Goal: Contribute content: Contribute content

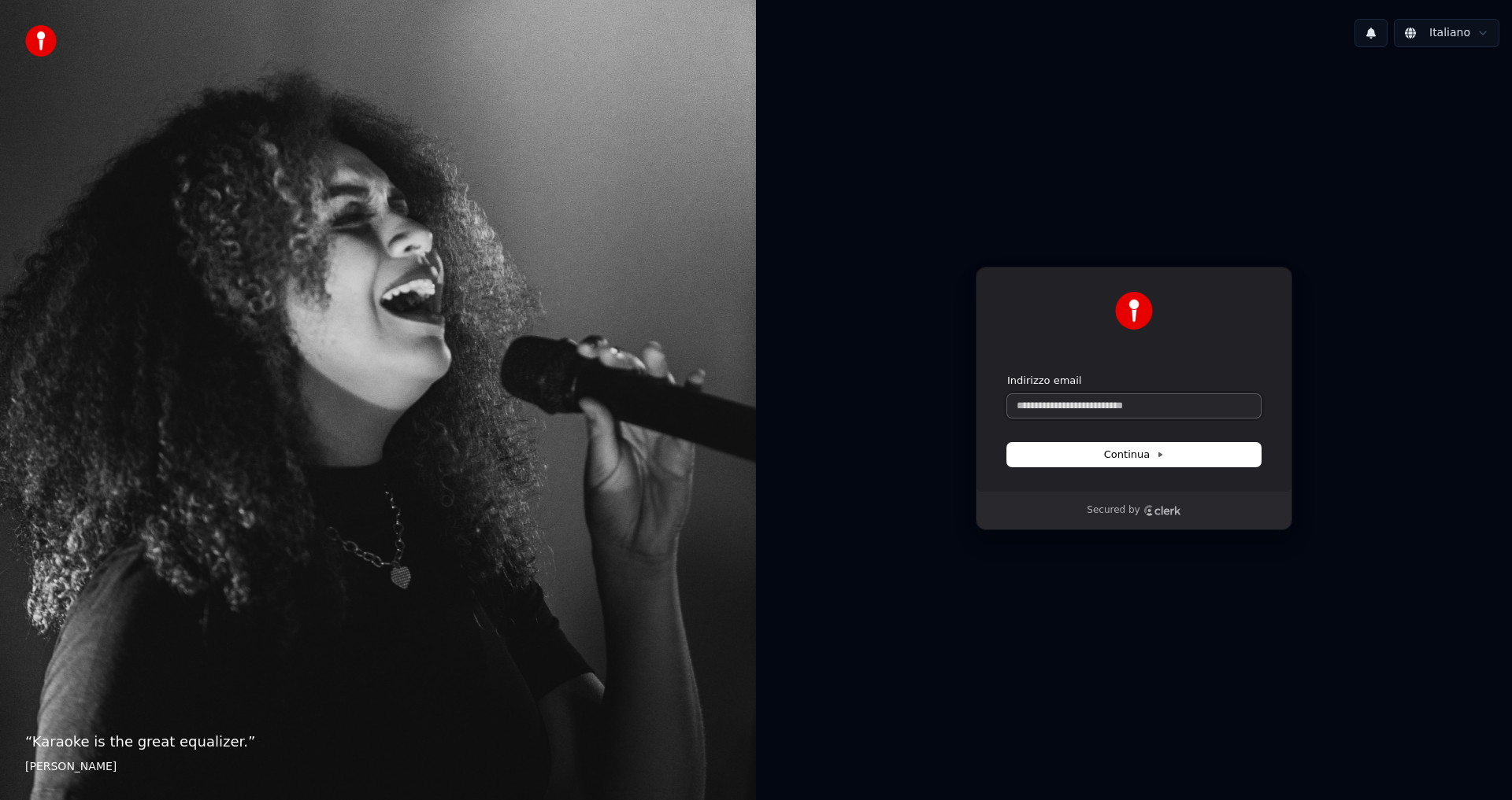
click at [1098, 405] on input "Indirizzo email" at bounding box center [1134, 406] width 253 height 24
click at [1112, 448] on span "Continua" at bounding box center [1134, 455] width 60 height 14
type input "**********"
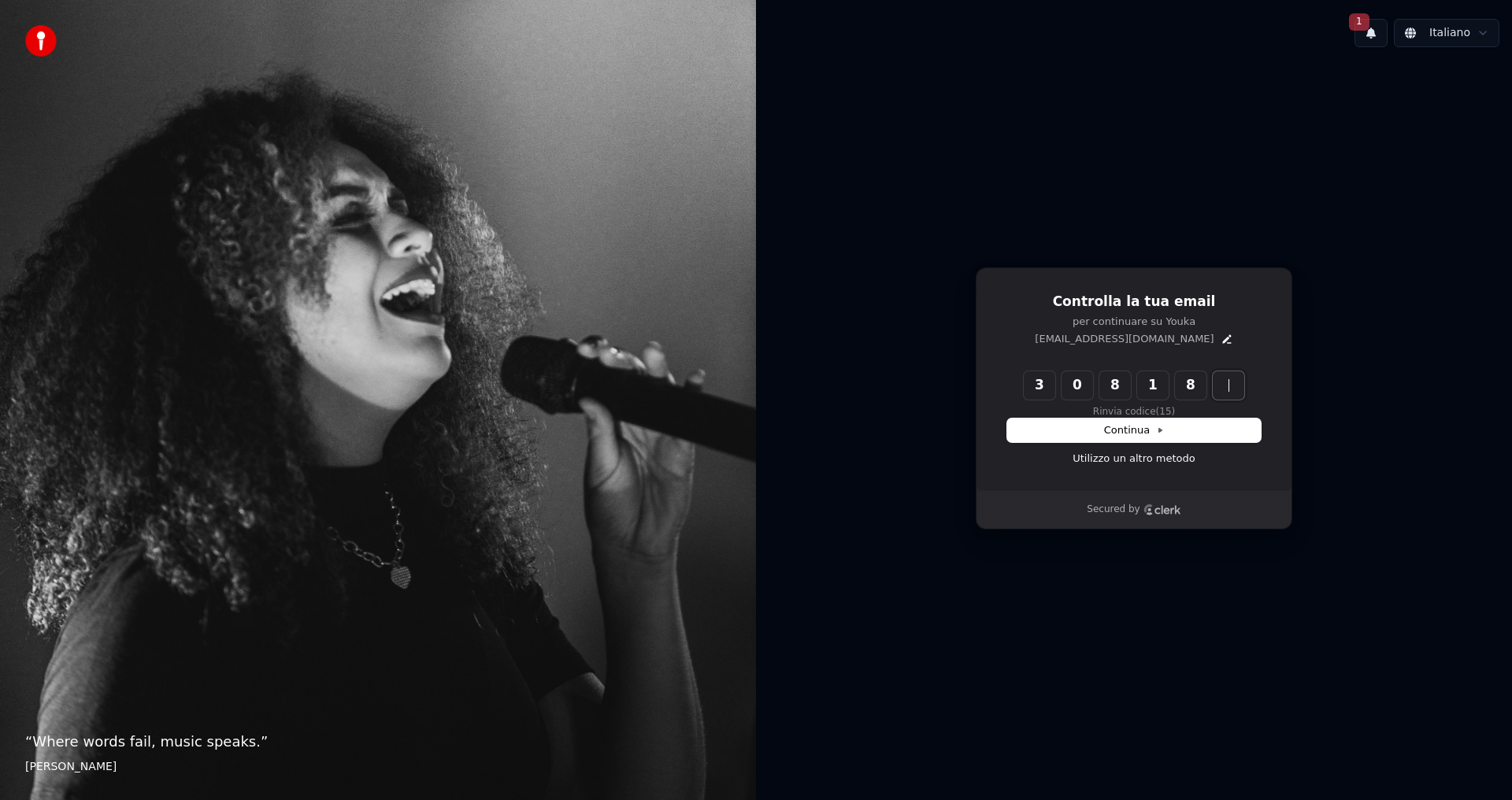
type input "******"
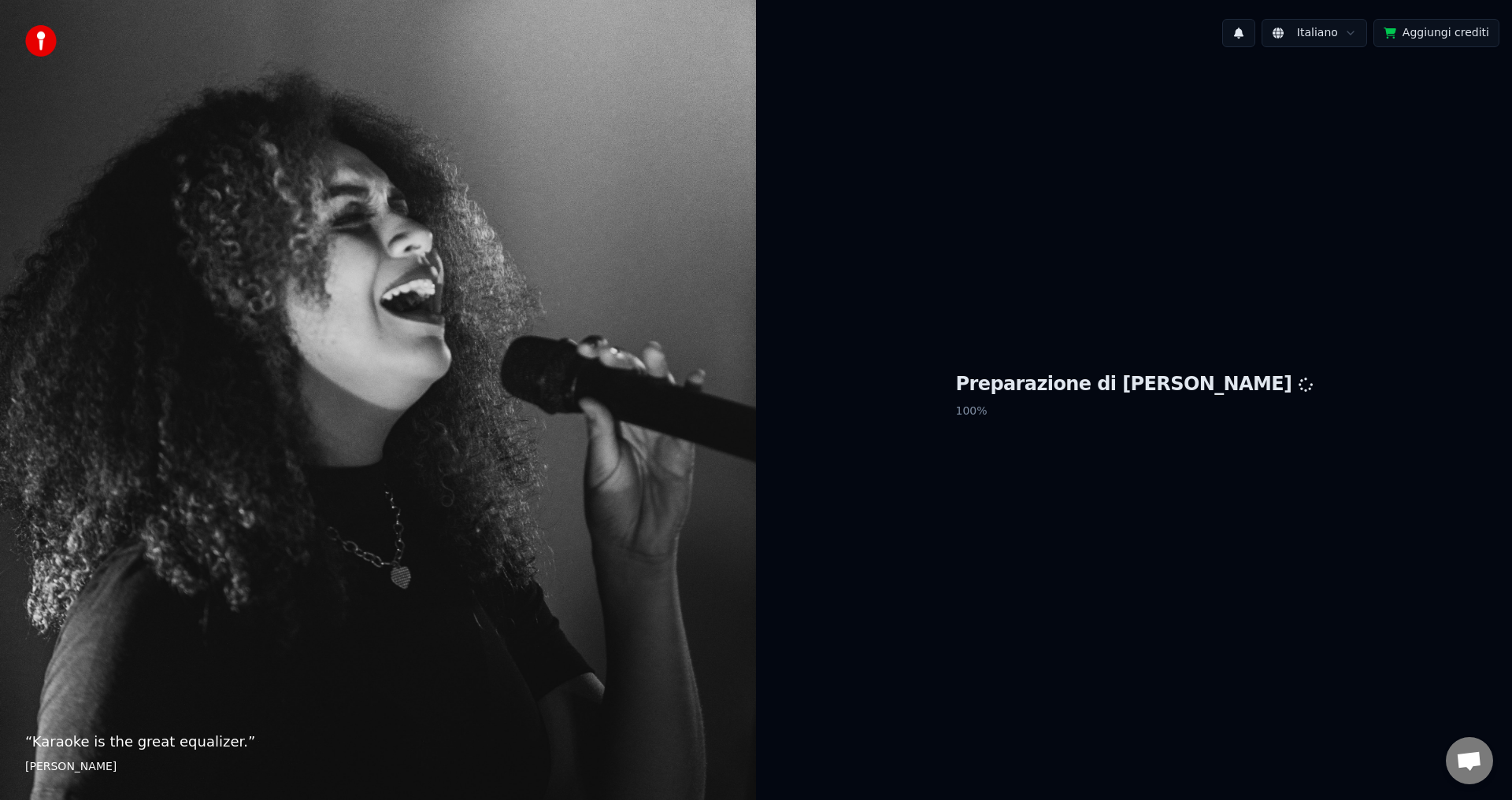
scroll to position [925, 0]
click at [1245, 31] on button at bounding box center [1238, 33] width 33 height 28
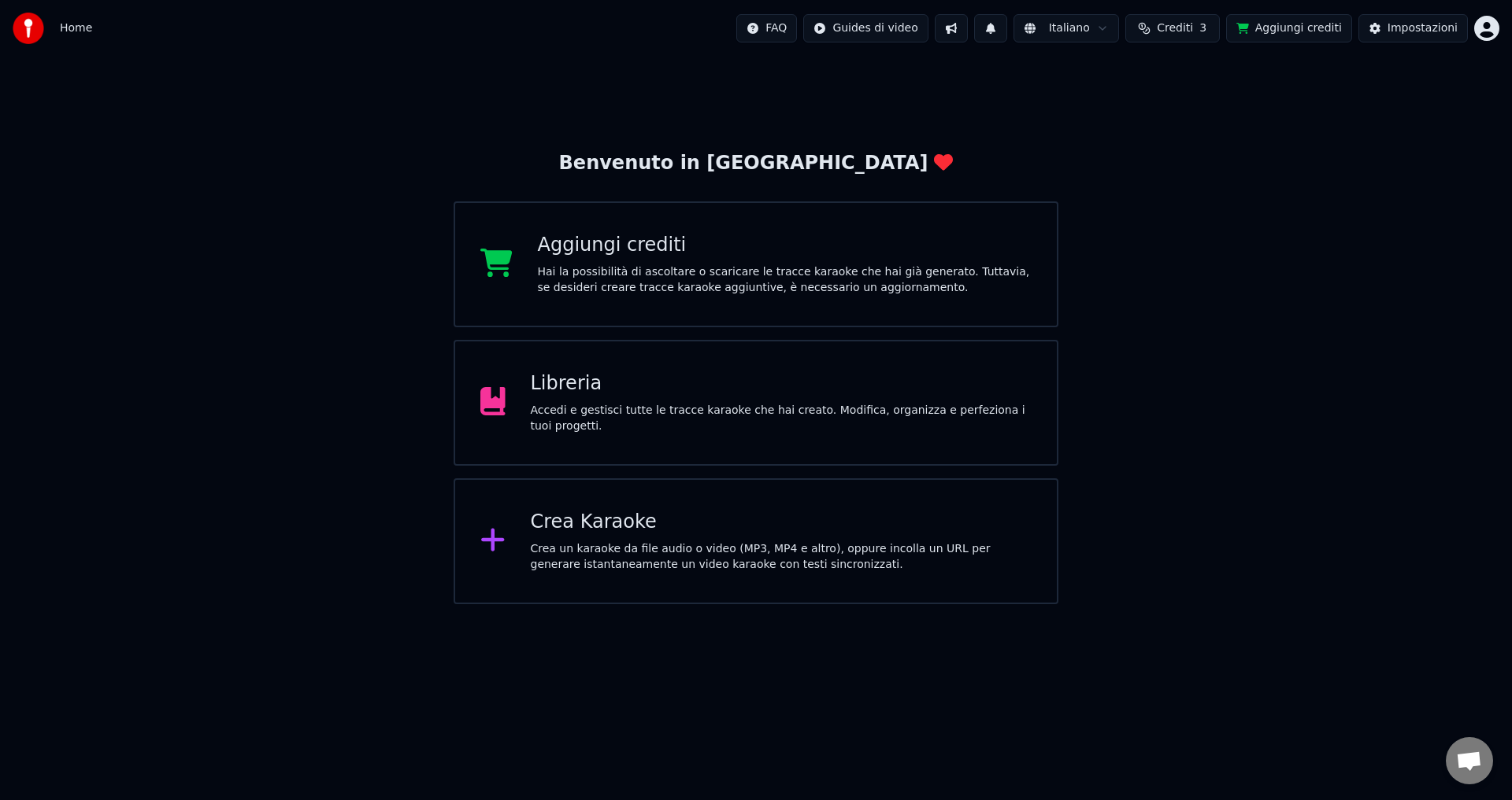
click at [636, 406] on div "Libreria Accedi e gestisci tutte le tracce karaoke che hai creato. Modifica, or…" at bounding box center [781, 402] width 502 height 63
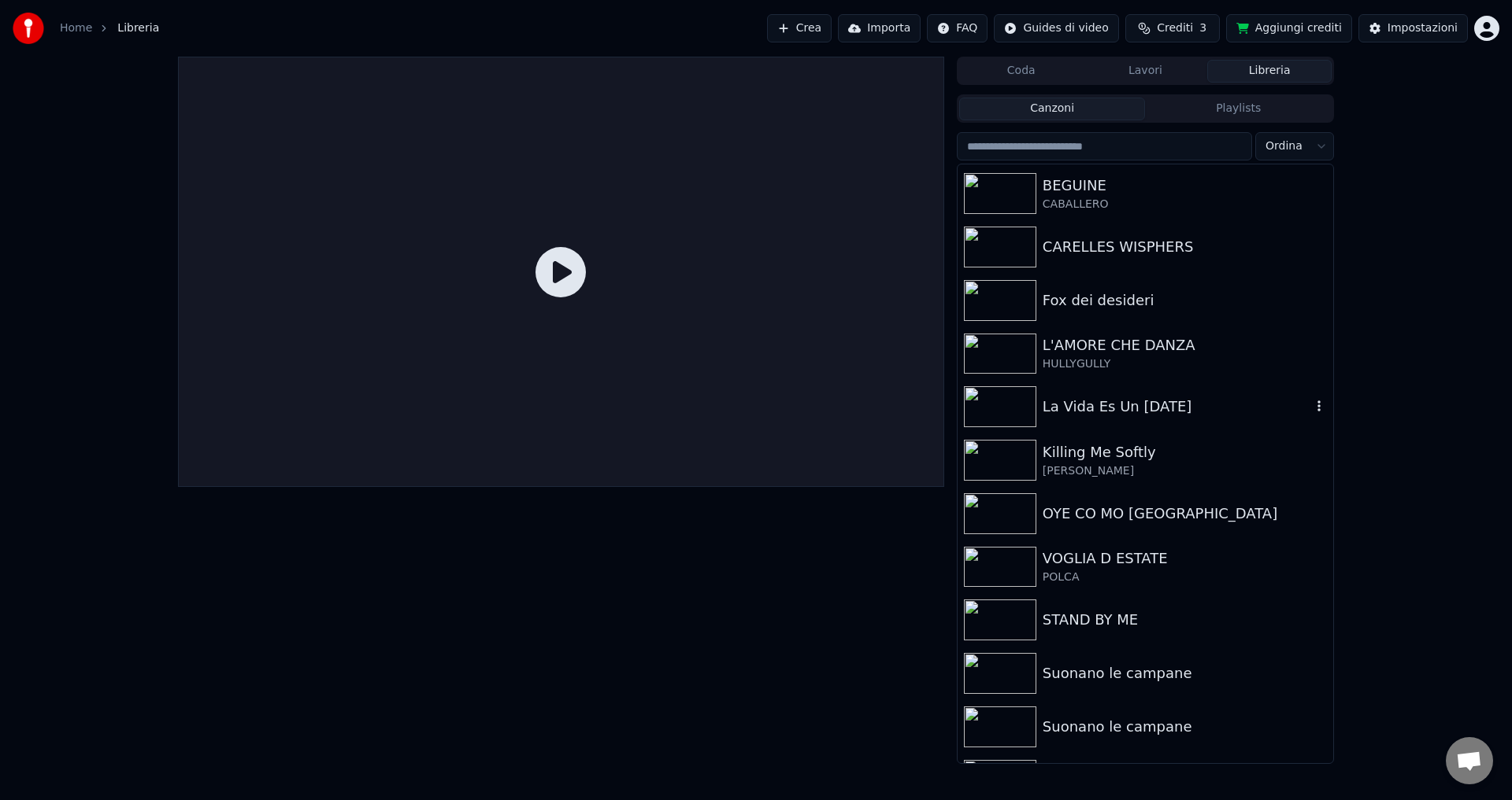
scroll to position [201, 0]
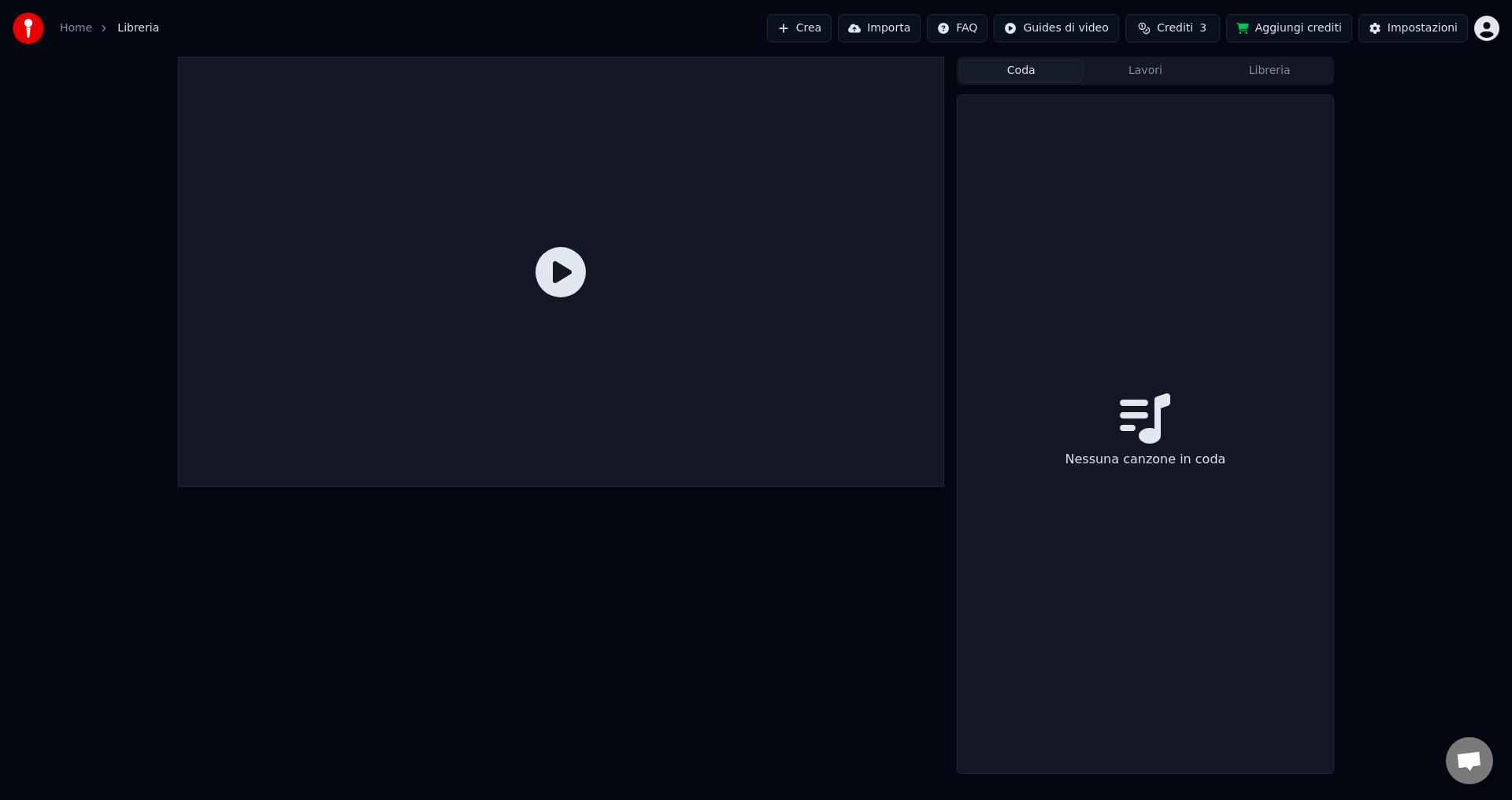
click at [1041, 71] on button "Coda" at bounding box center [1022, 71] width 124 height 23
click at [1145, 69] on button "Lavori" at bounding box center [1146, 71] width 124 height 23
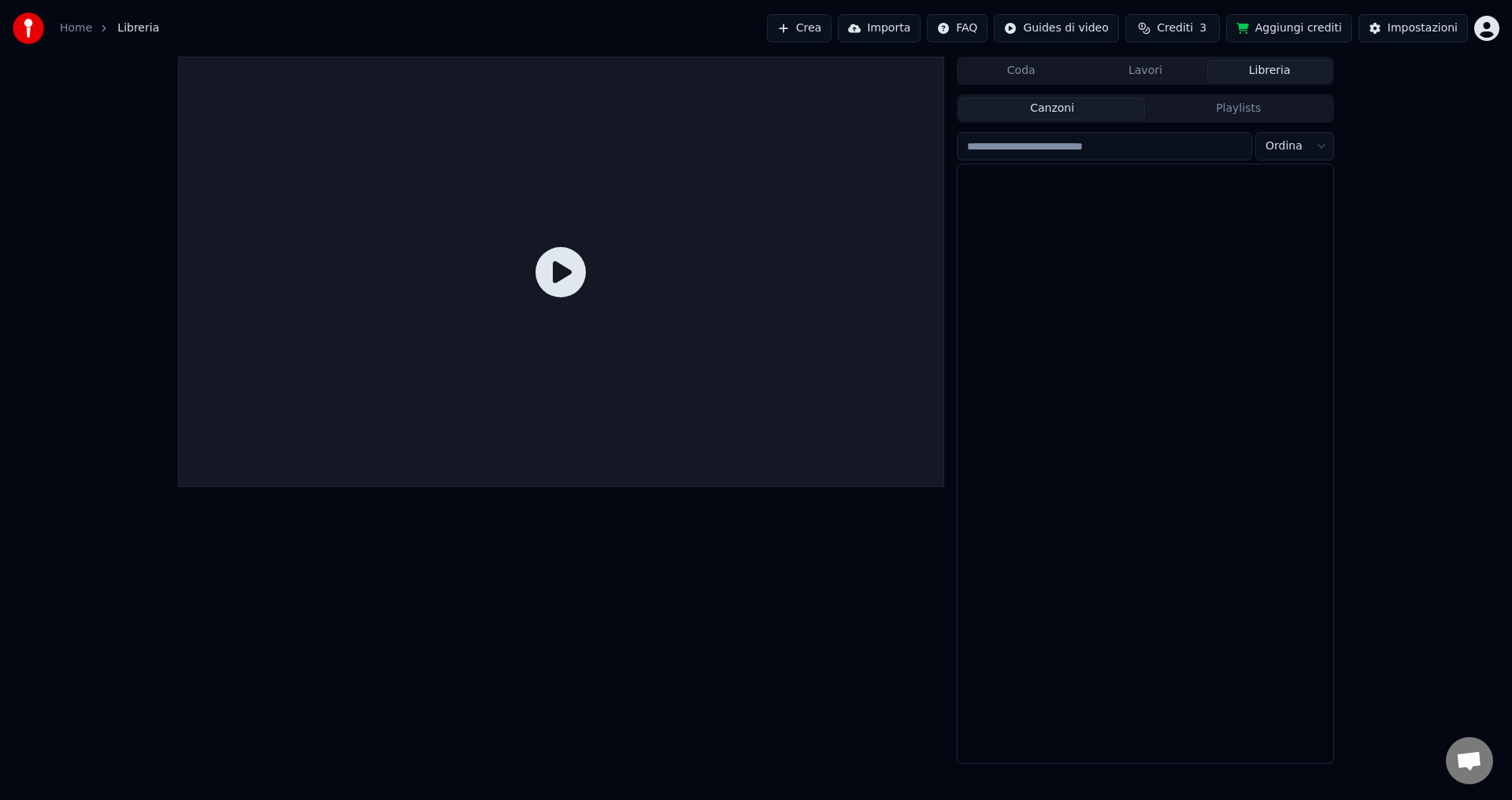
click at [1262, 71] on button "Libreria" at bounding box center [1269, 71] width 124 height 23
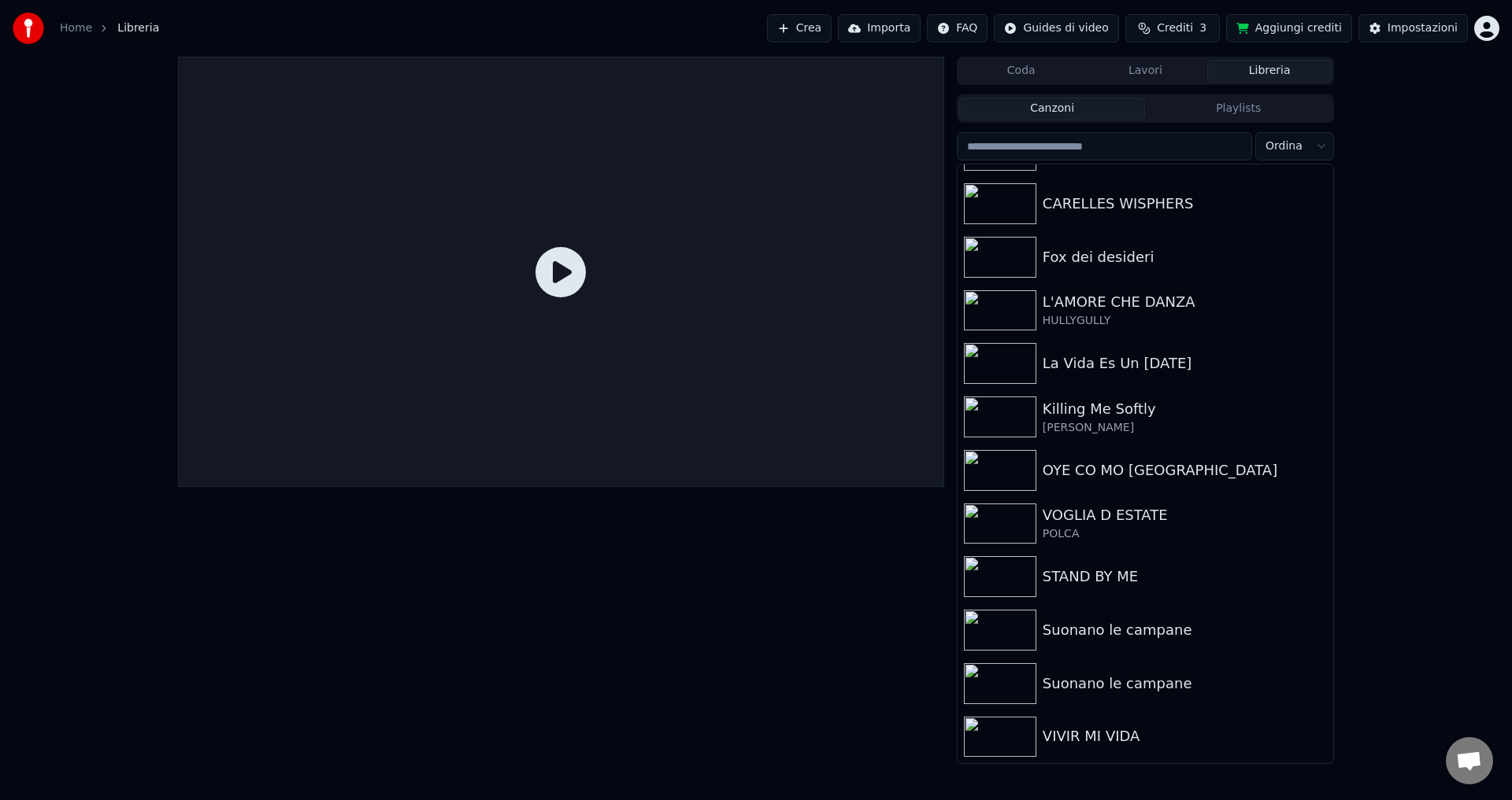
click at [822, 513] on div at bounding box center [561, 410] width 766 height 708
click at [821, 544] on div at bounding box center [561, 410] width 766 height 708
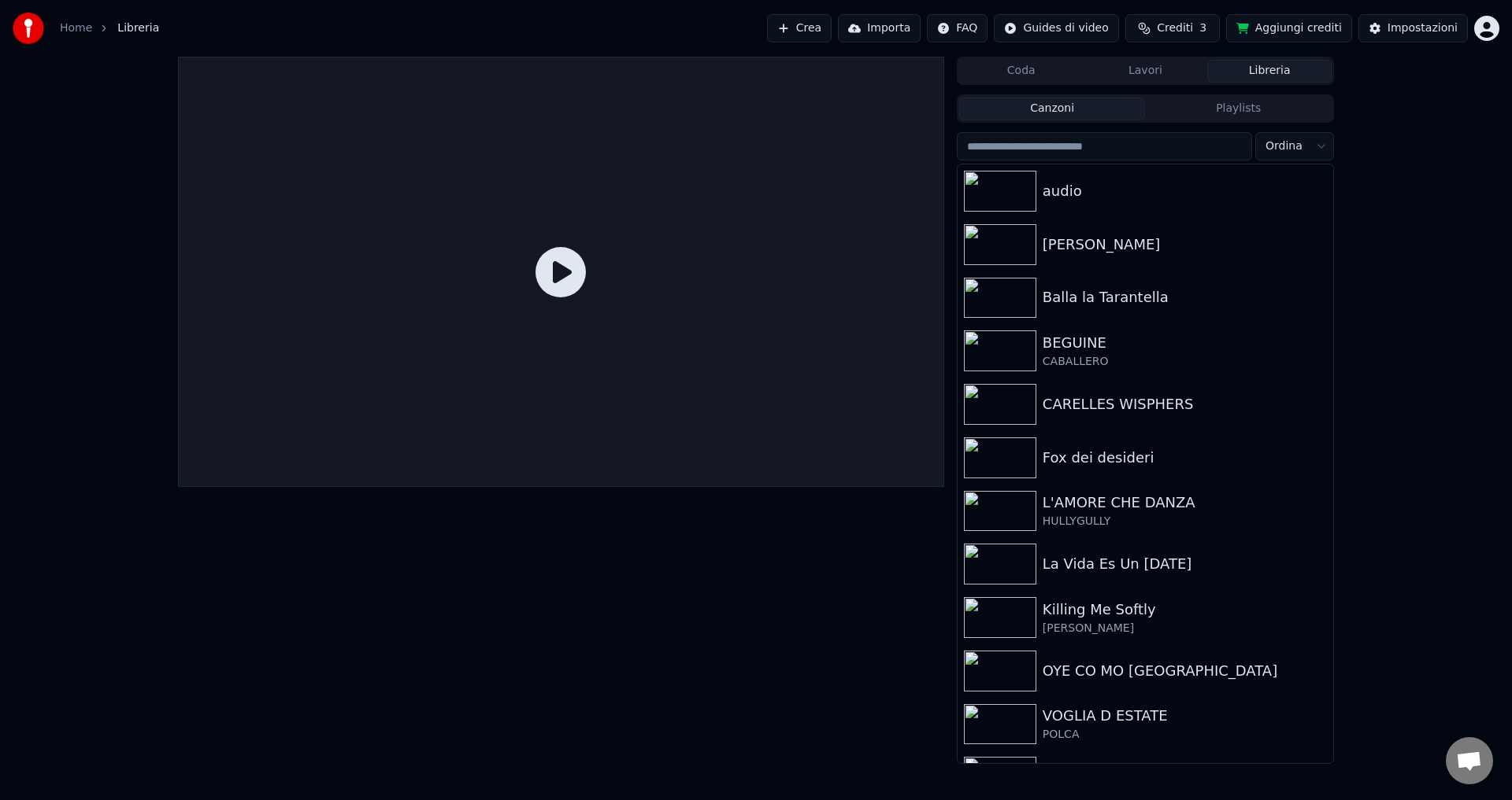
click at [900, 28] on button "Importa" at bounding box center [879, 28] width 83 height 28
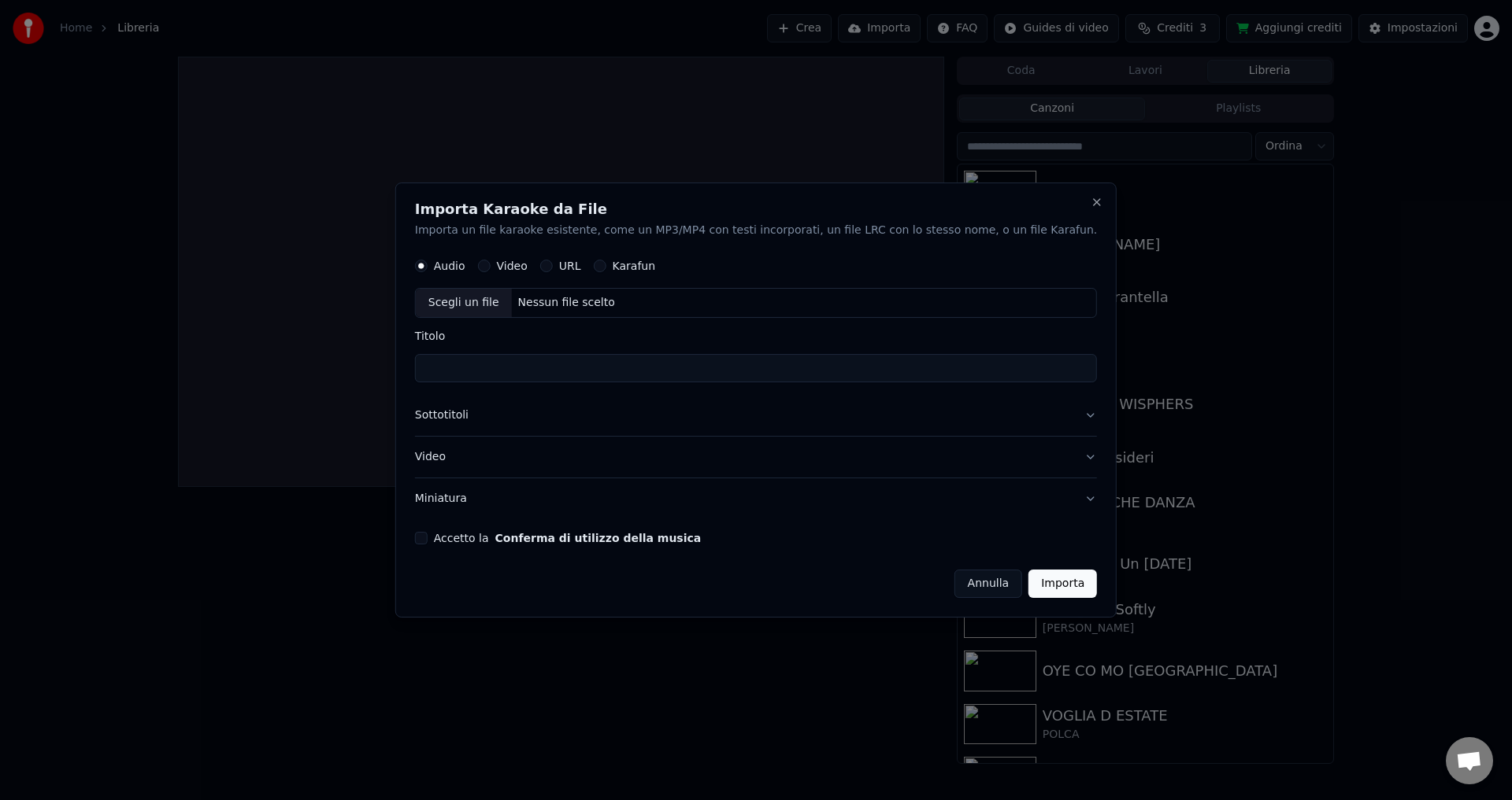
click at [576, 307] on div "Nessun file scelto" at bounding box center [566, 304] width 109 height 16
type input "**********"
click at [476, 457] on button "Video" at bounding box center [756, 457] width 682 height 41
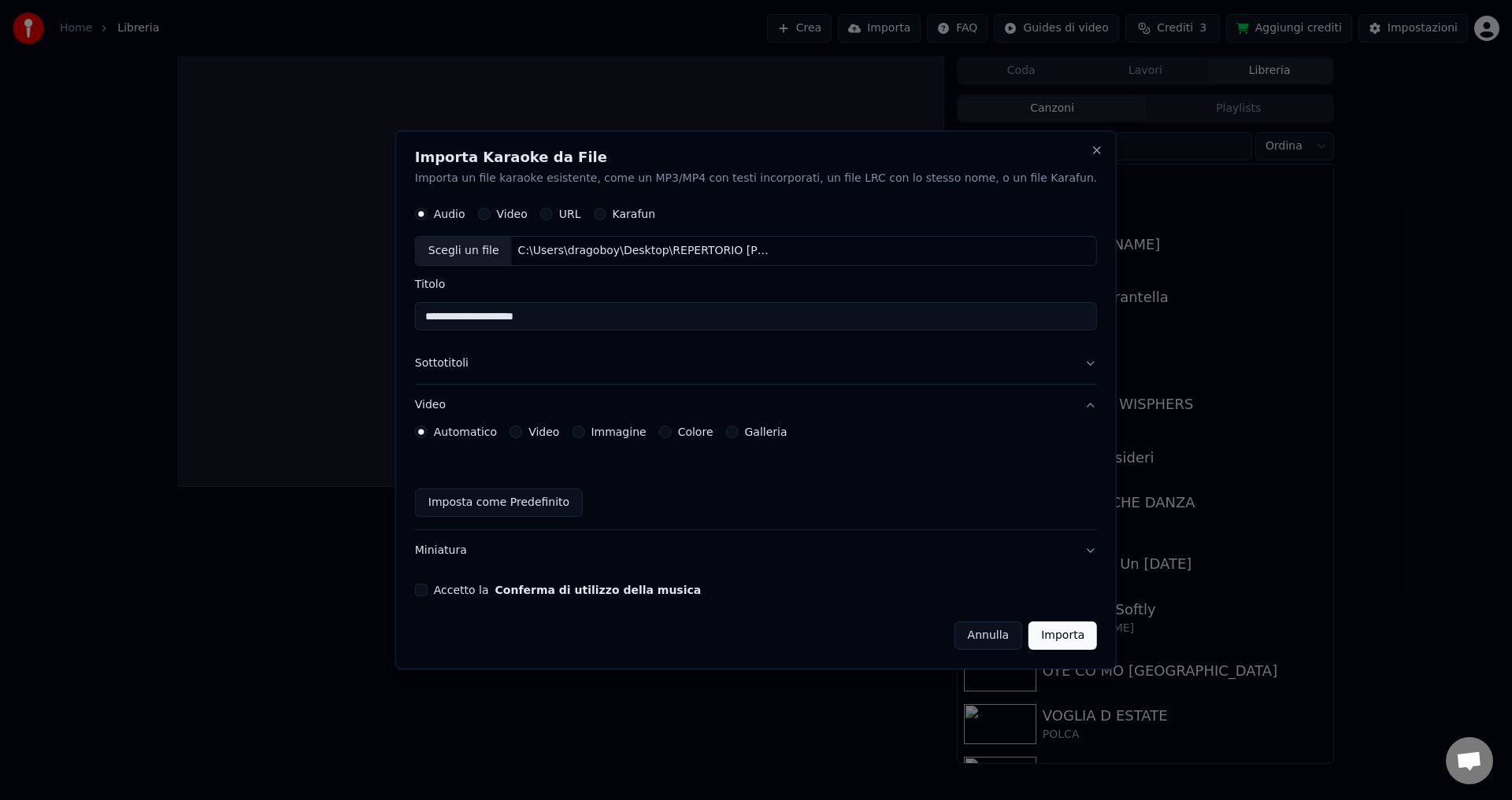
click at [672, 429] on button "Colore" at bounding box center [665, 432] width 12 height 12
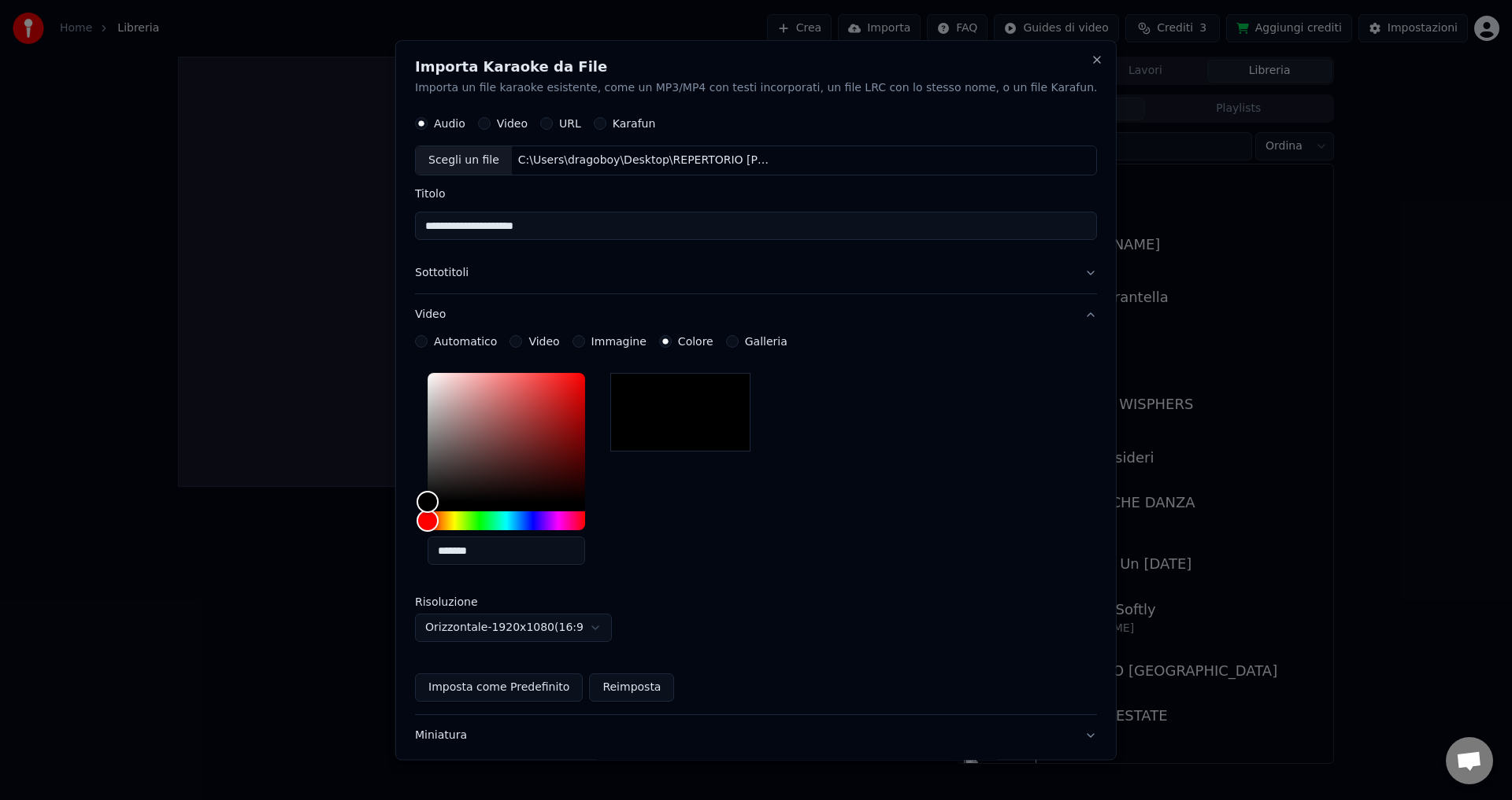
click at [733, 565] on div "*******" at bounding box center [756, 473] width 682 height 211
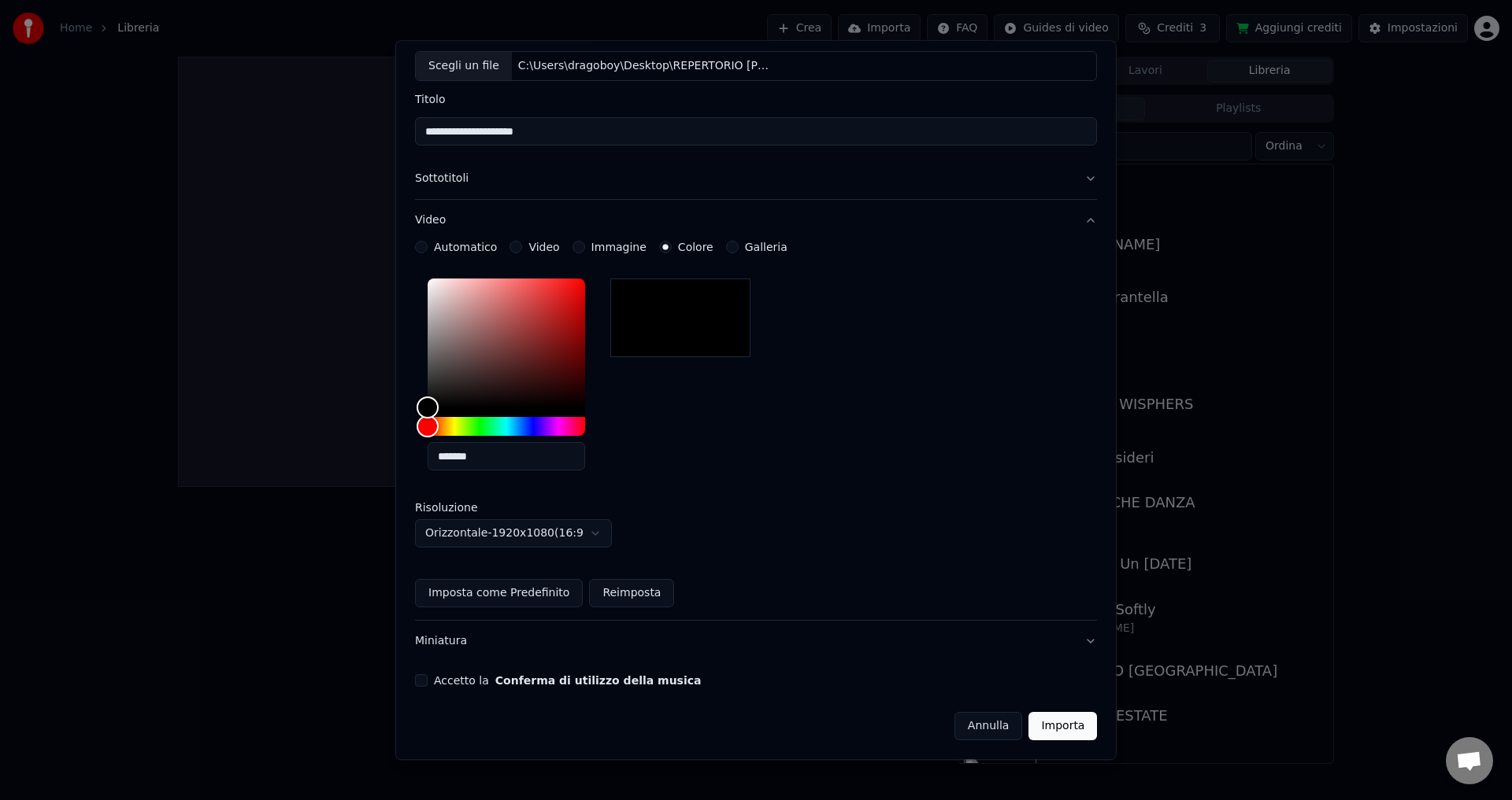
click at [1029, 723] on button "Importa" at bounding box center [1062, 727] width 68 height 28
click at [427, 683] on button "Accetto la Conferma di utilizzo della musica" at bounding box center [421, 681] width 12 height 12
click at [1044, 725] on button "Importa" at bounding box center [1062, 727] width 68 height 28
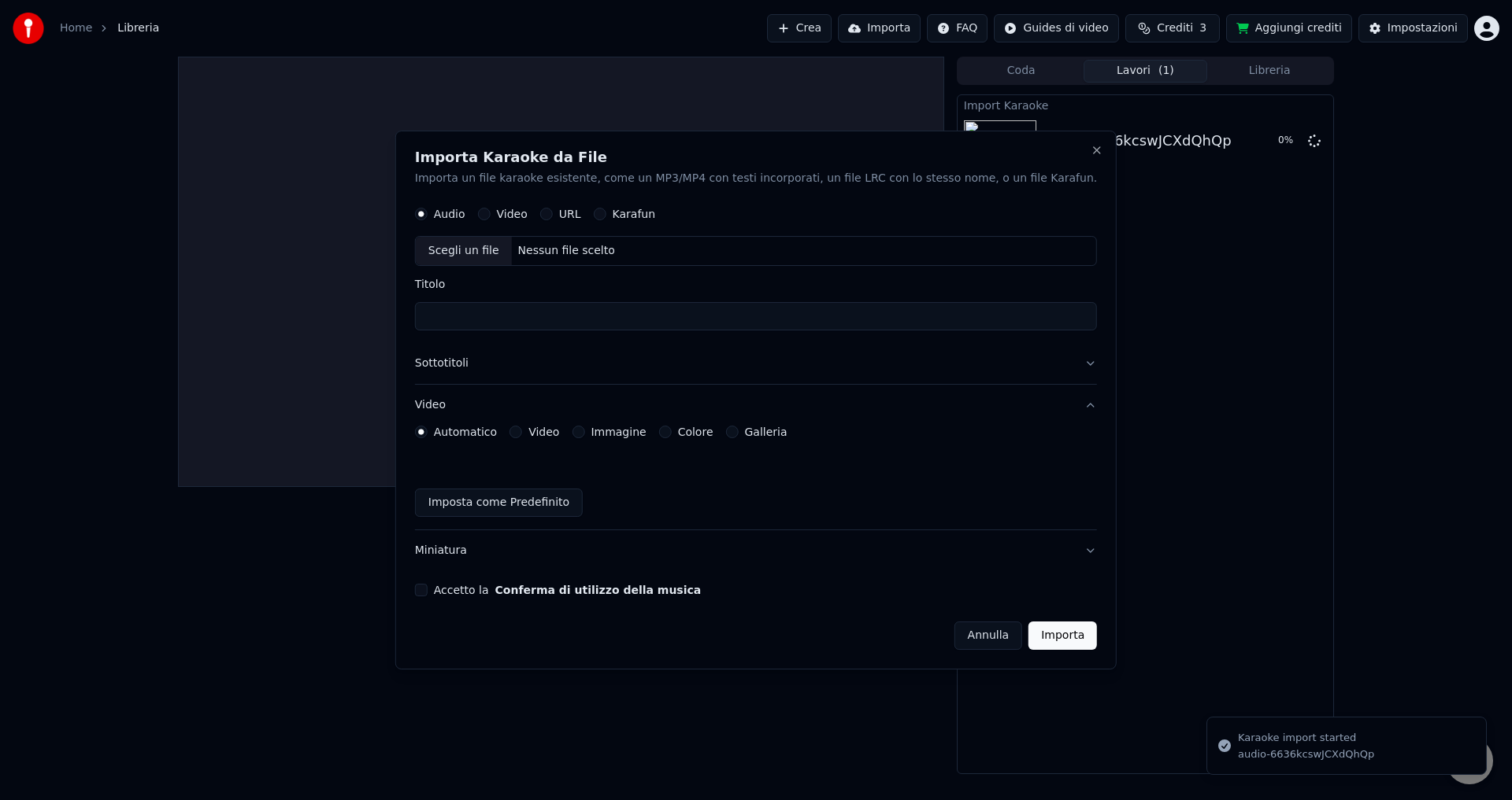
scroll to position [0, 0]
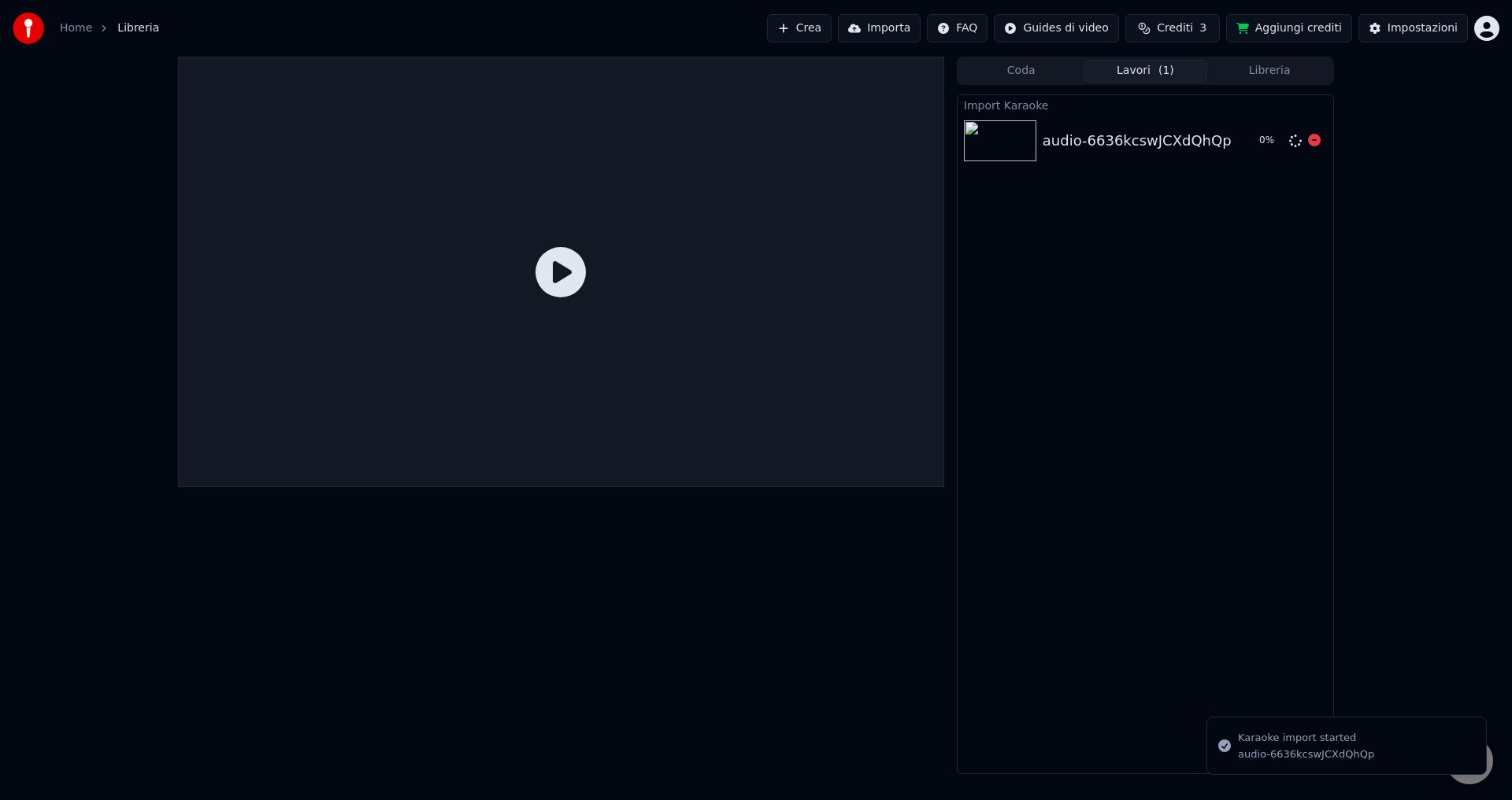
click at [1031, 139] on img at bounding box center [1000, 141] width 73 height 41
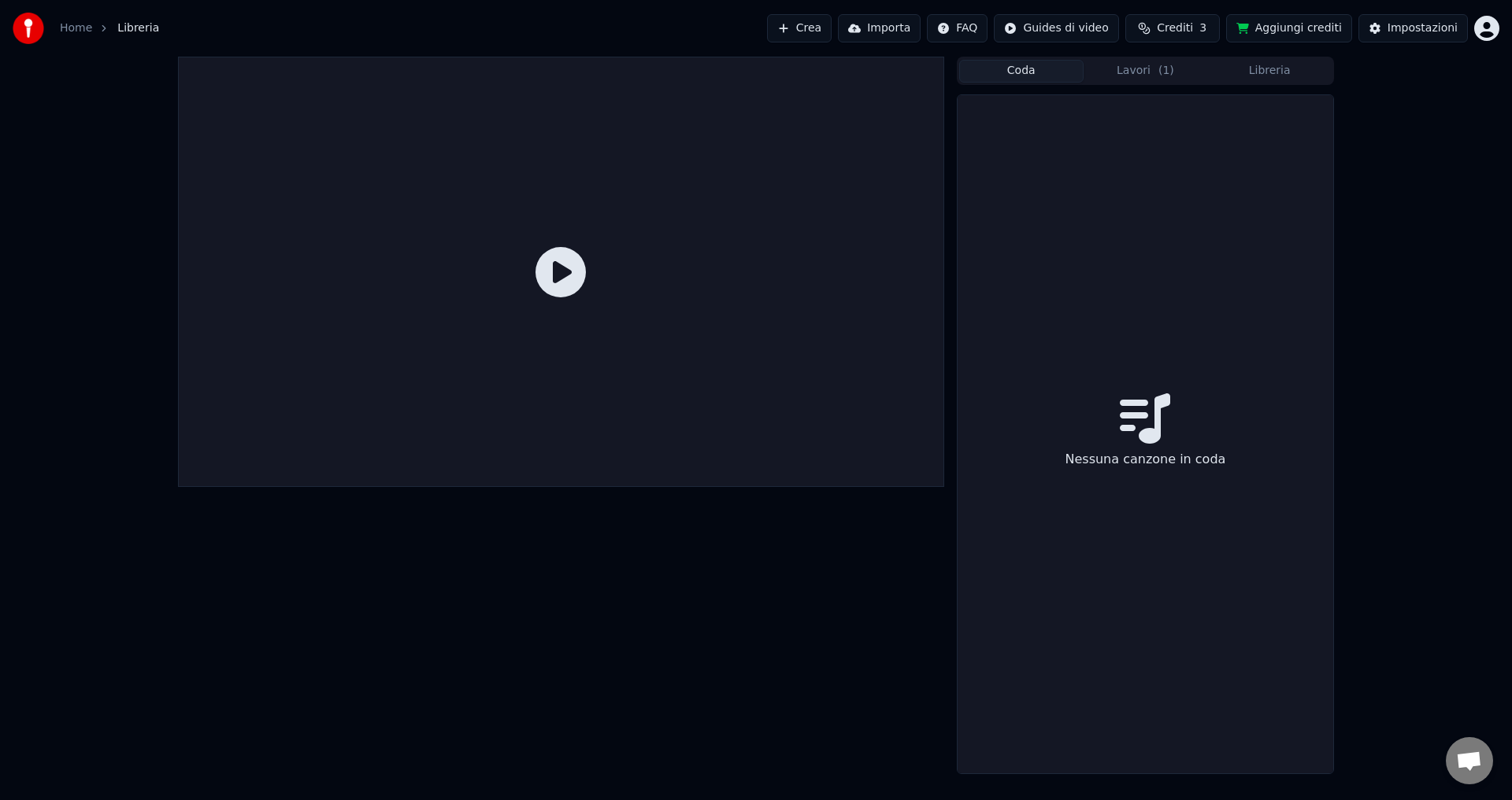
click at [1055, 71] on button "Coda" at bounding box center [1022, 71] width 124 height 23
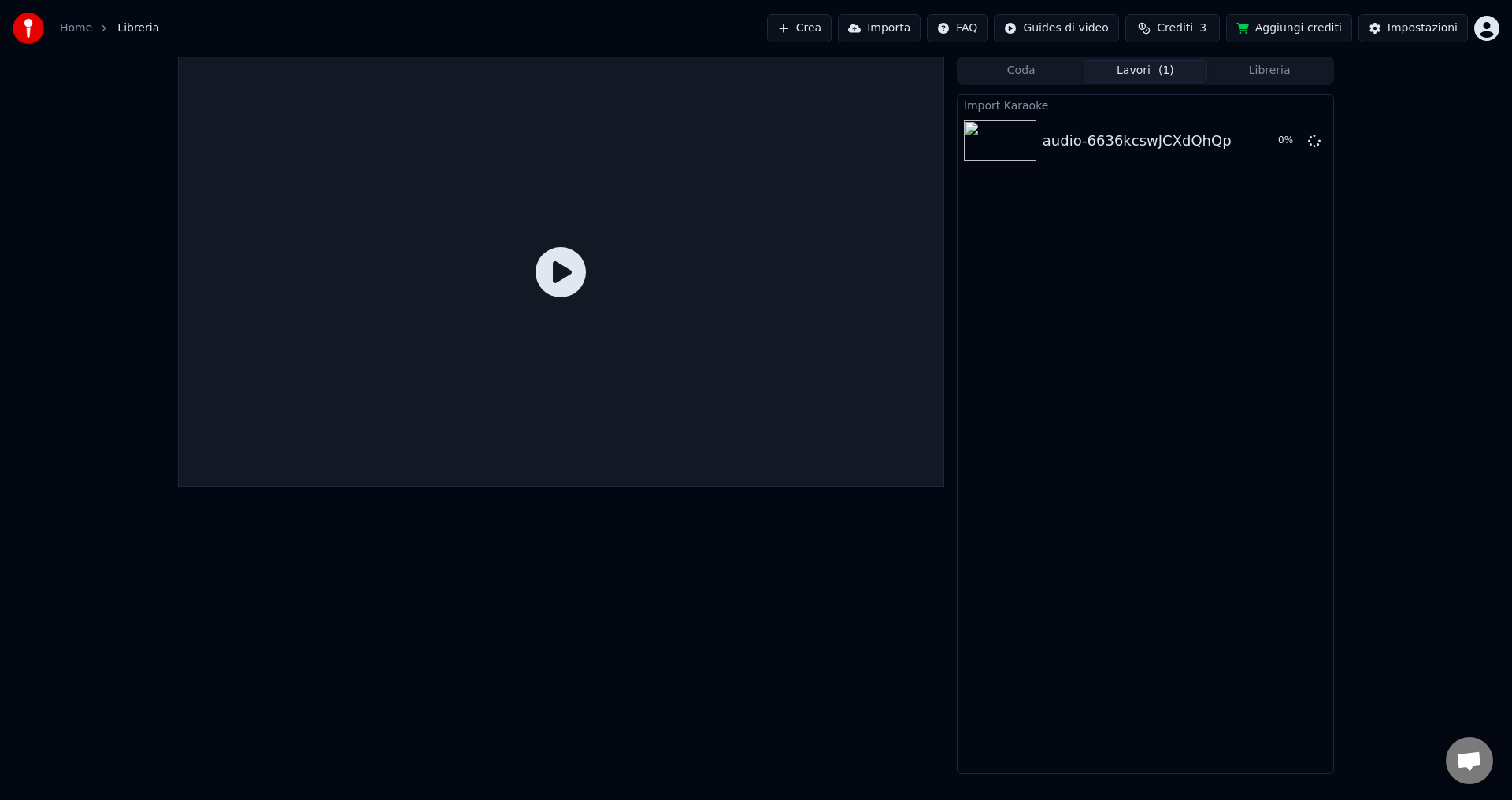
click at [1104, 68] on button "Lavori ( 1 )" at bounding box center [1146, 71] width 124 height 23
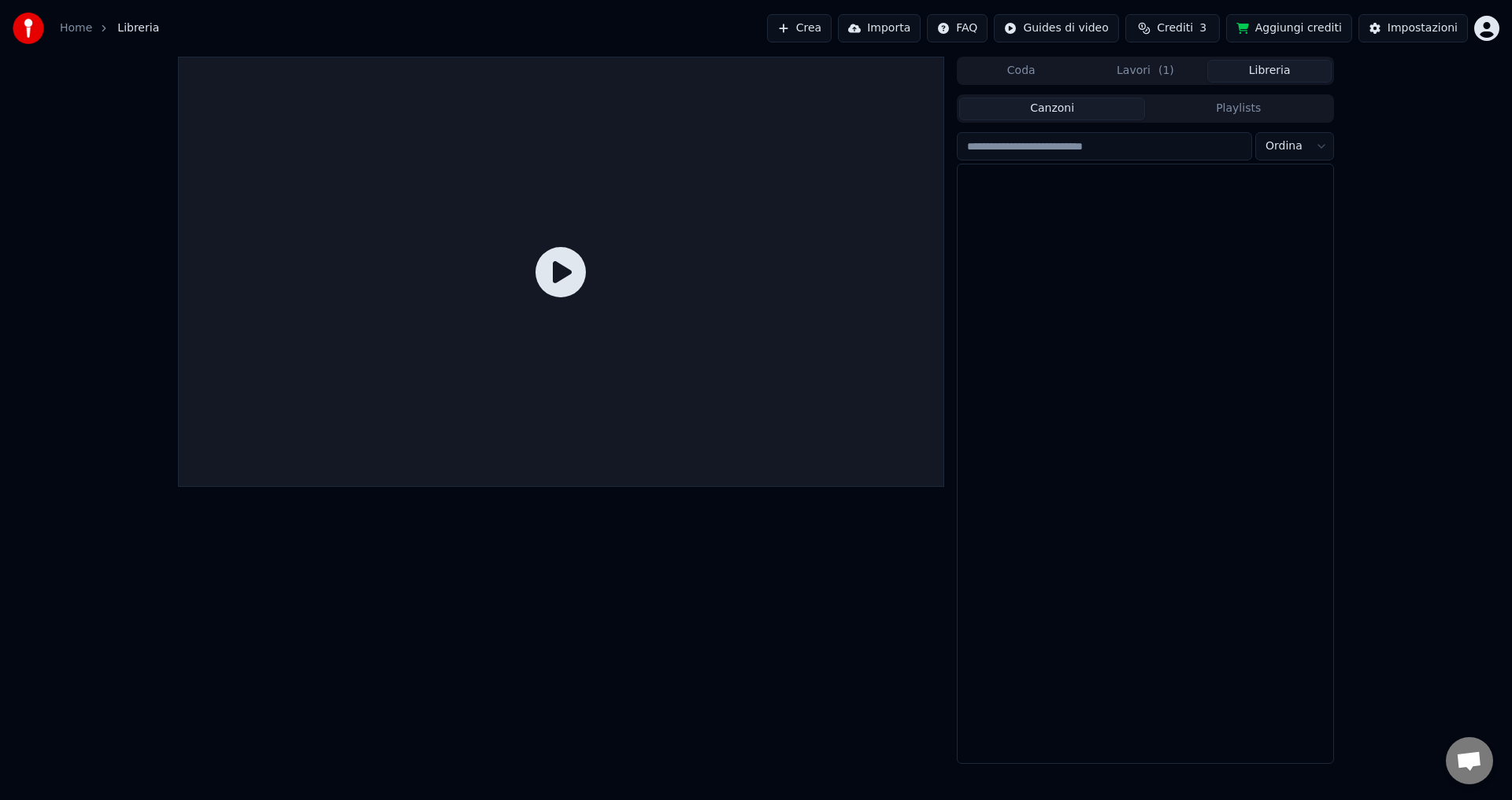
click at [1248, 66] on button "Libreria" at bounding box center [1269, 71] width 124 height 23
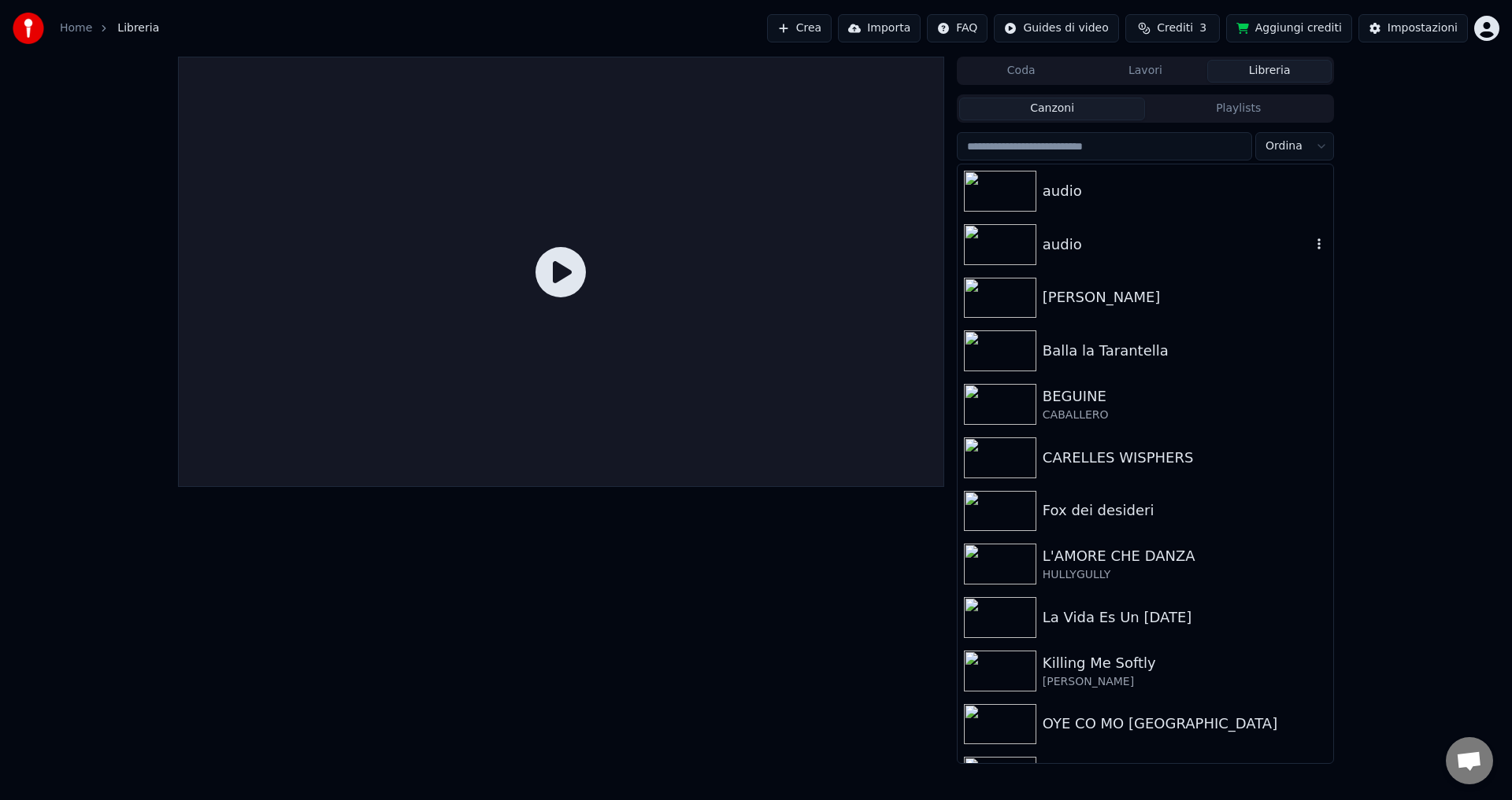
click at [1027, 250] on img at bounding box center [1000, 245] width 73 height 41
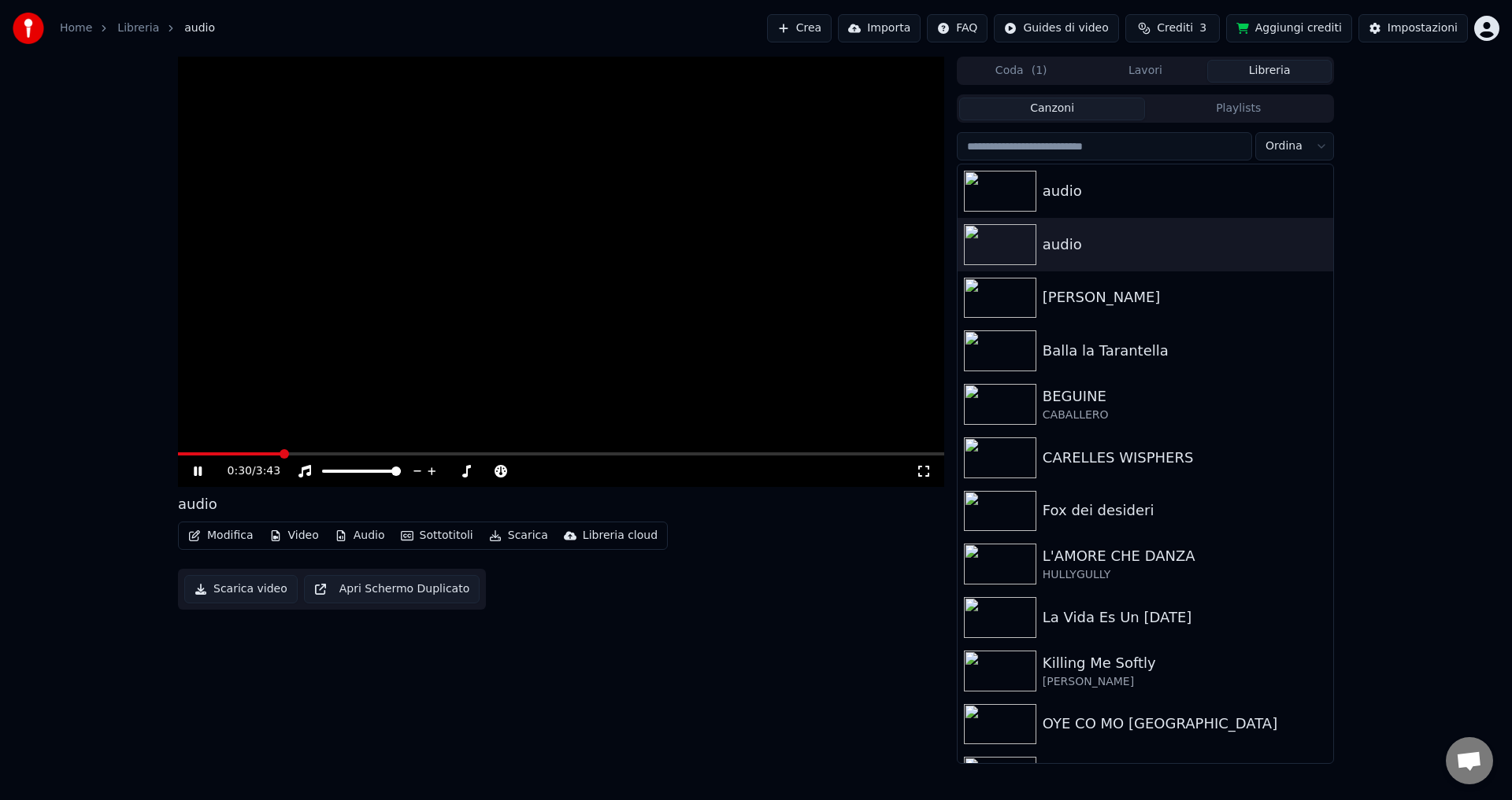
click at [283, 453] on span at bounding box center [561, 455] width 766 height 4
click at [342, 454] on span at bounding box center [561, 455] width 766 height 4
click at [195, 474] on icon at bounding box center [197, 471] width 8 height 10
click at [917, 25] on button "Importa" at bounding box center [879, 28] width 83 height 28
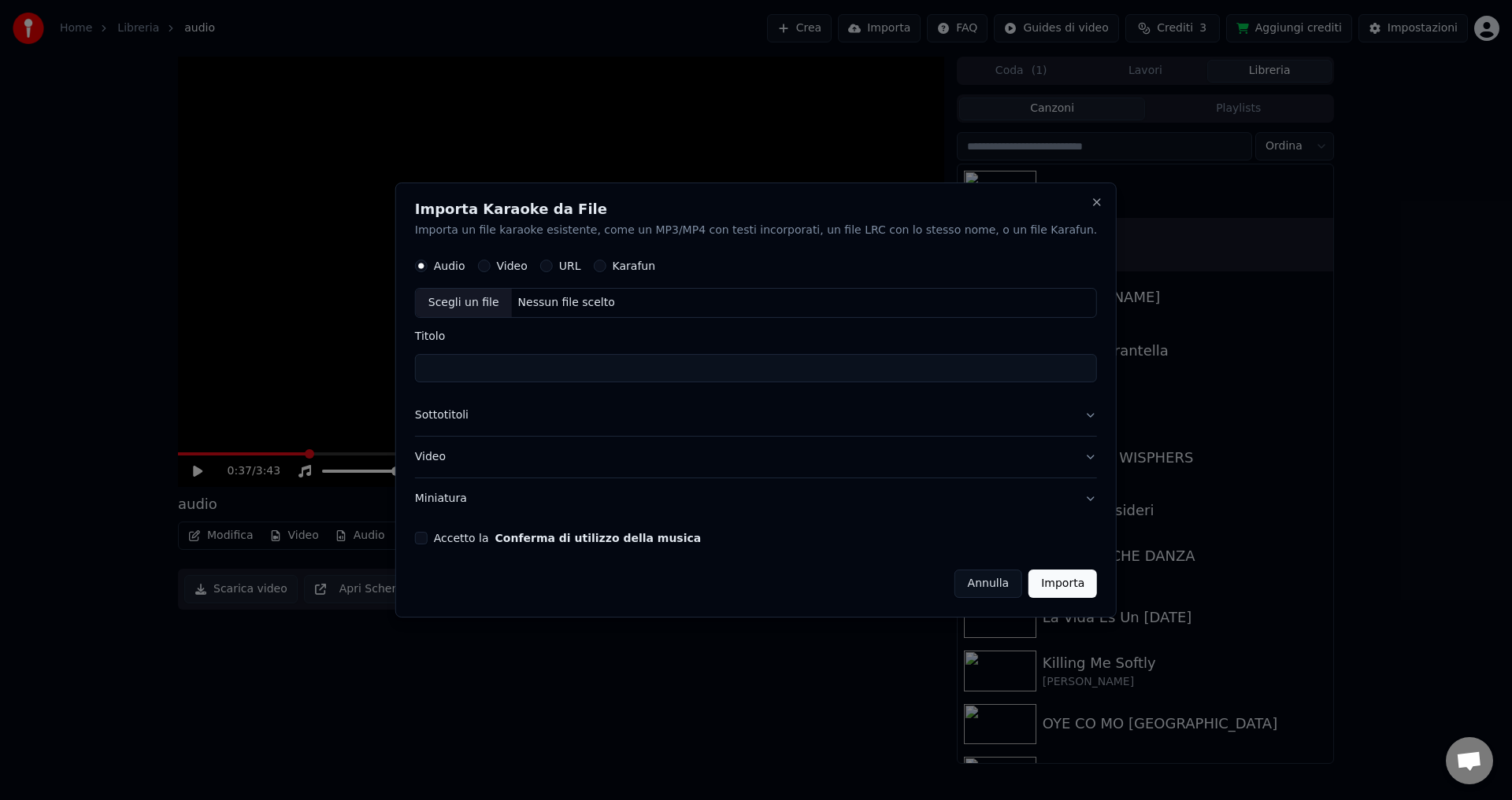
click at [490, 267] on button "Video" at bounding box center [484, 266] width 12 height 12
click at [566, 303] on div "Nessun file scelto" at bounding box center [566, 304] width 109 height 16
type input "**********"
click at [427, 536] on button "Accetto la Conferma di utilizzo della musica" at bounding box center [421, 538] width 12 height 12
click at [1029, 587] on button "Importa" at bounding box center [1062, 584] width 68 height 28
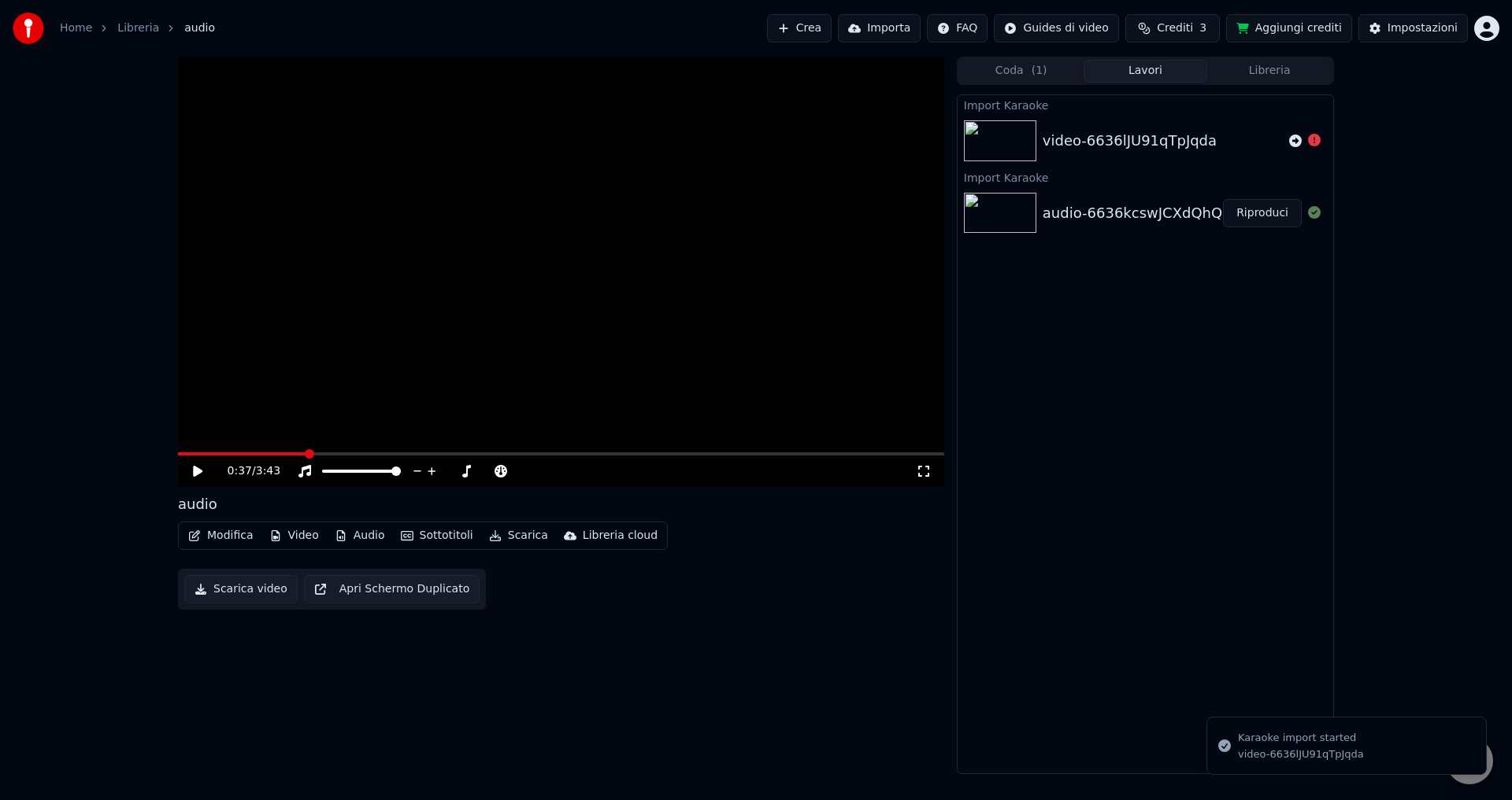
click at [1078, 144] on div "video-6636lJU91qTpJqda" at bounding box center [1130, 140] width 174 height 22
click at [1116, 68] on button "Lavori" at bounding box center [1146, 71] width 124 height 23
click at [641, 720] on div "0:37 / 3:43 audio Modifica Video Audio Sottotitoli Scarica Libreria cloud Scari…" at bounding box center [561, 416] width 766 height 717
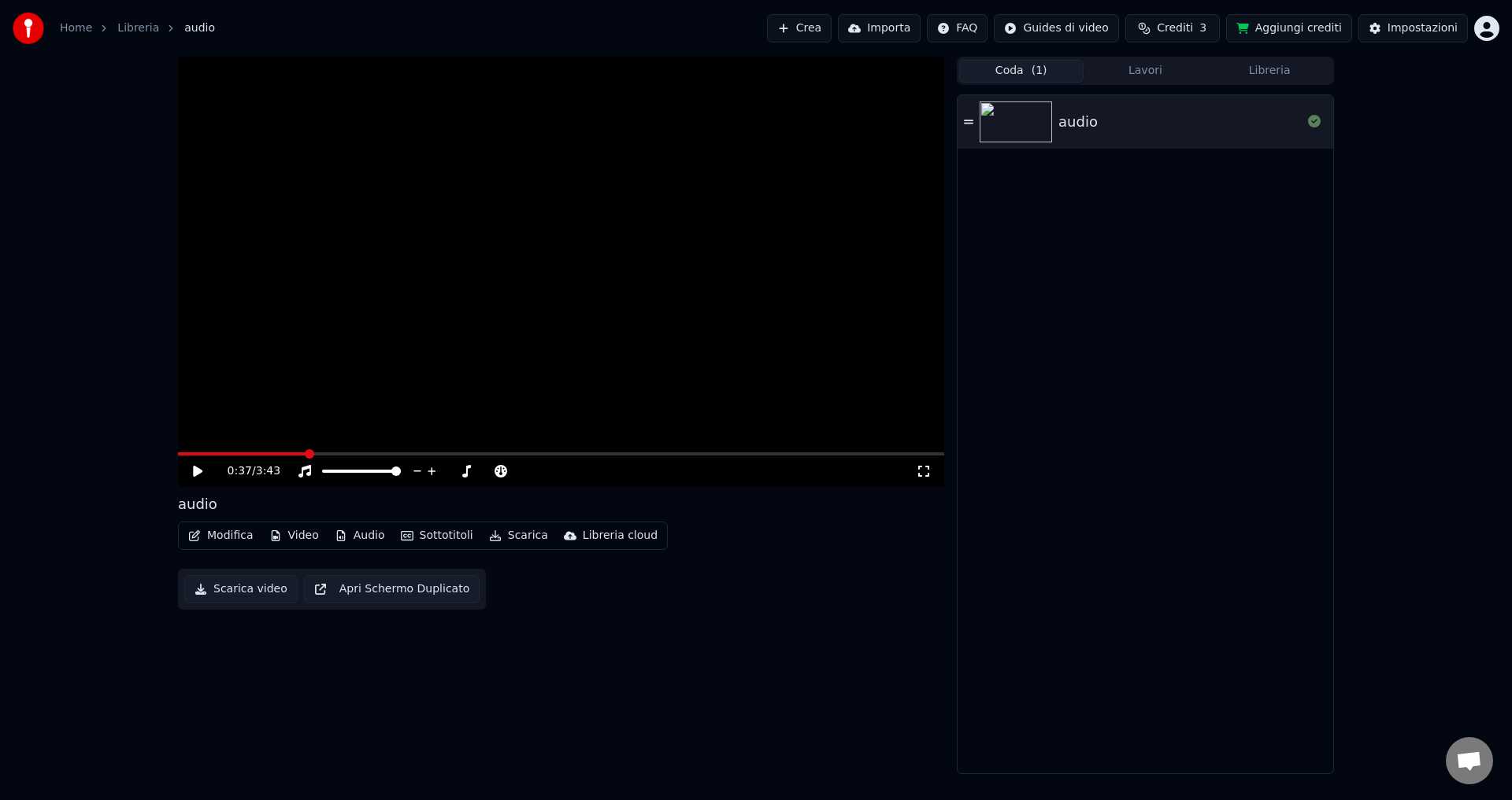
click at [1016, 71] on button "Coda ( 1 )" at bounding box center [1022, 71] width 124 height 23
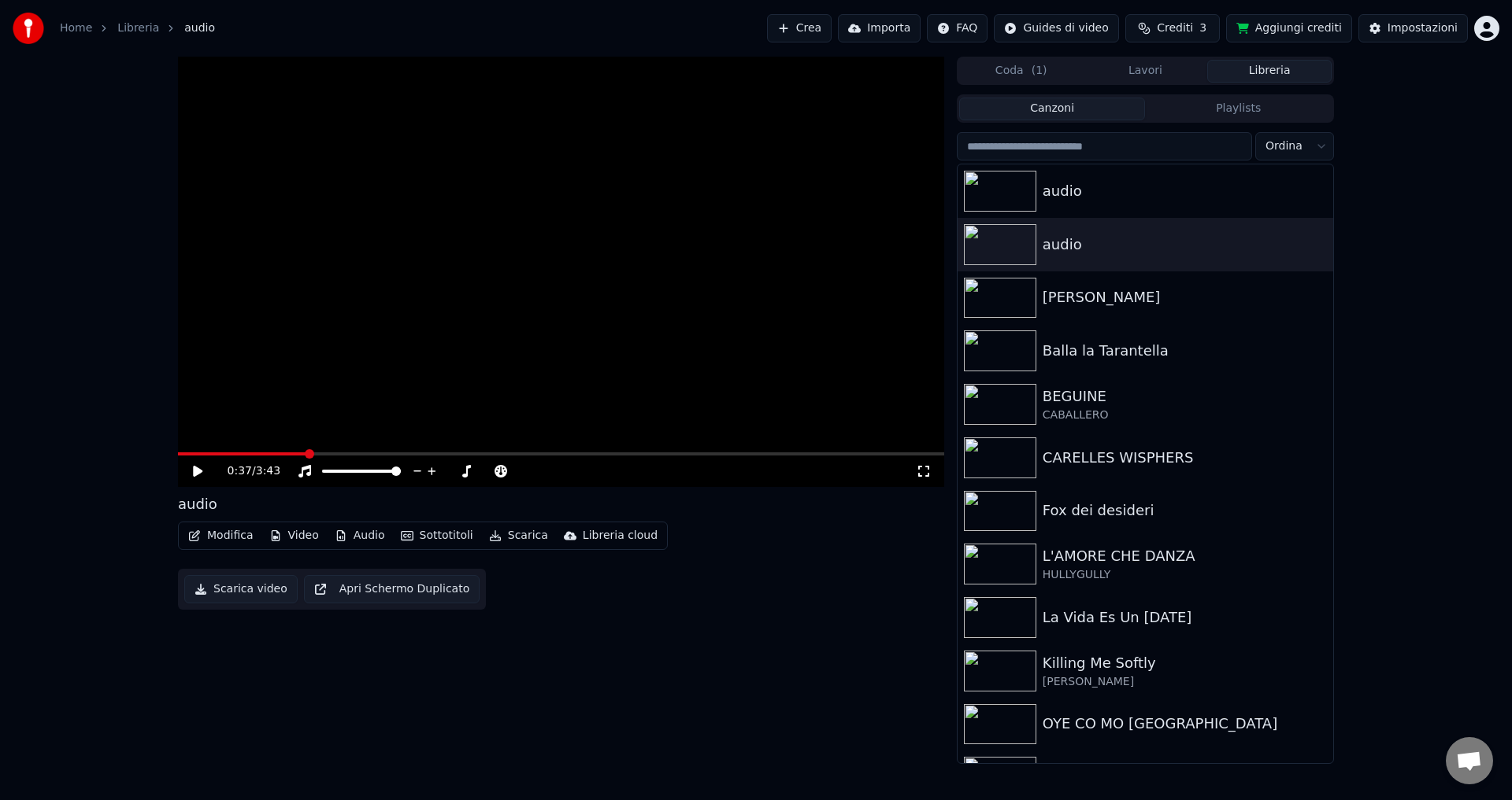
click at [1279, 68] on button "Libreria" at bounding box center [1269, 71] width 124 height 23
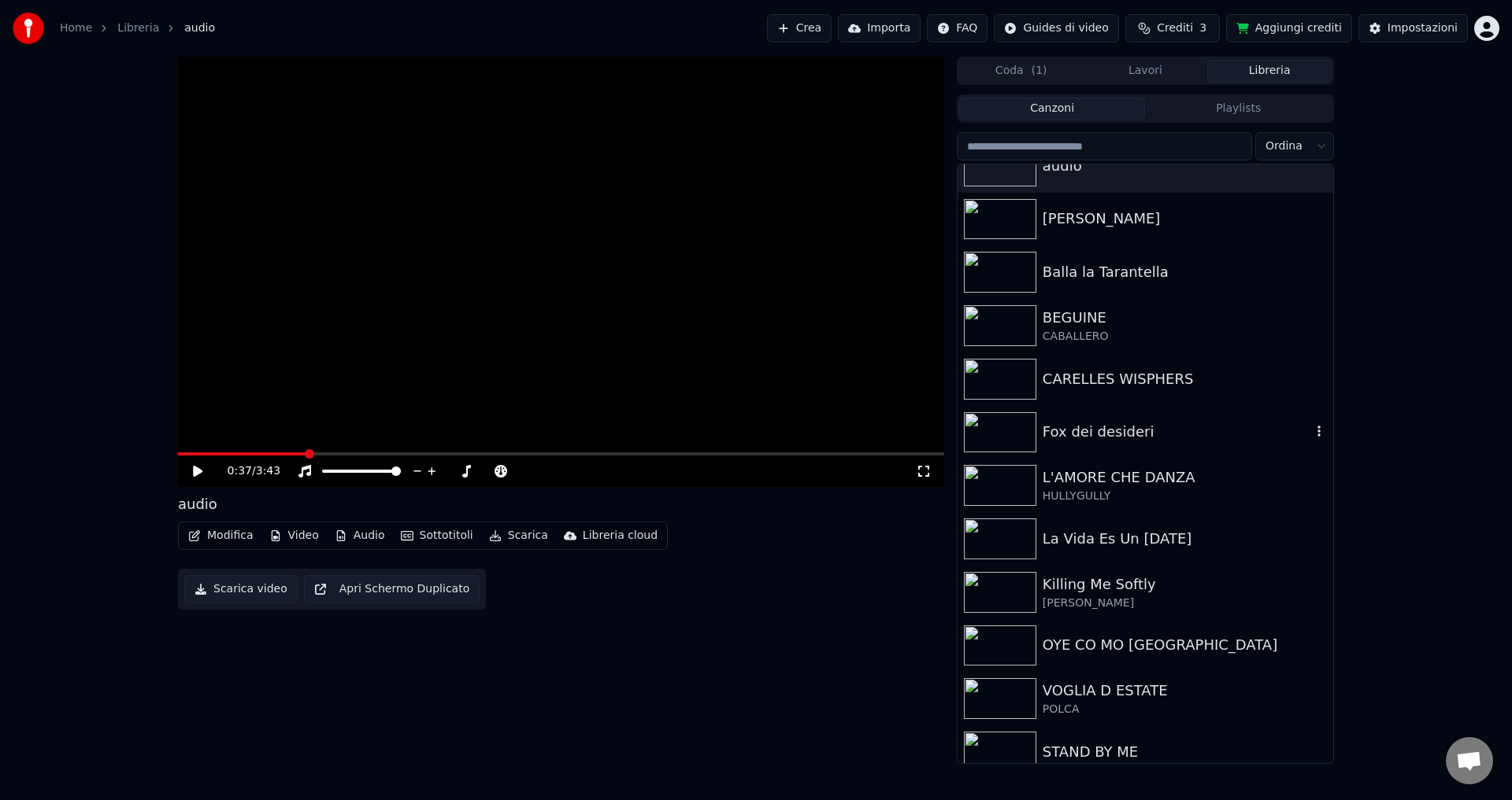
scroll to position [236, 0]
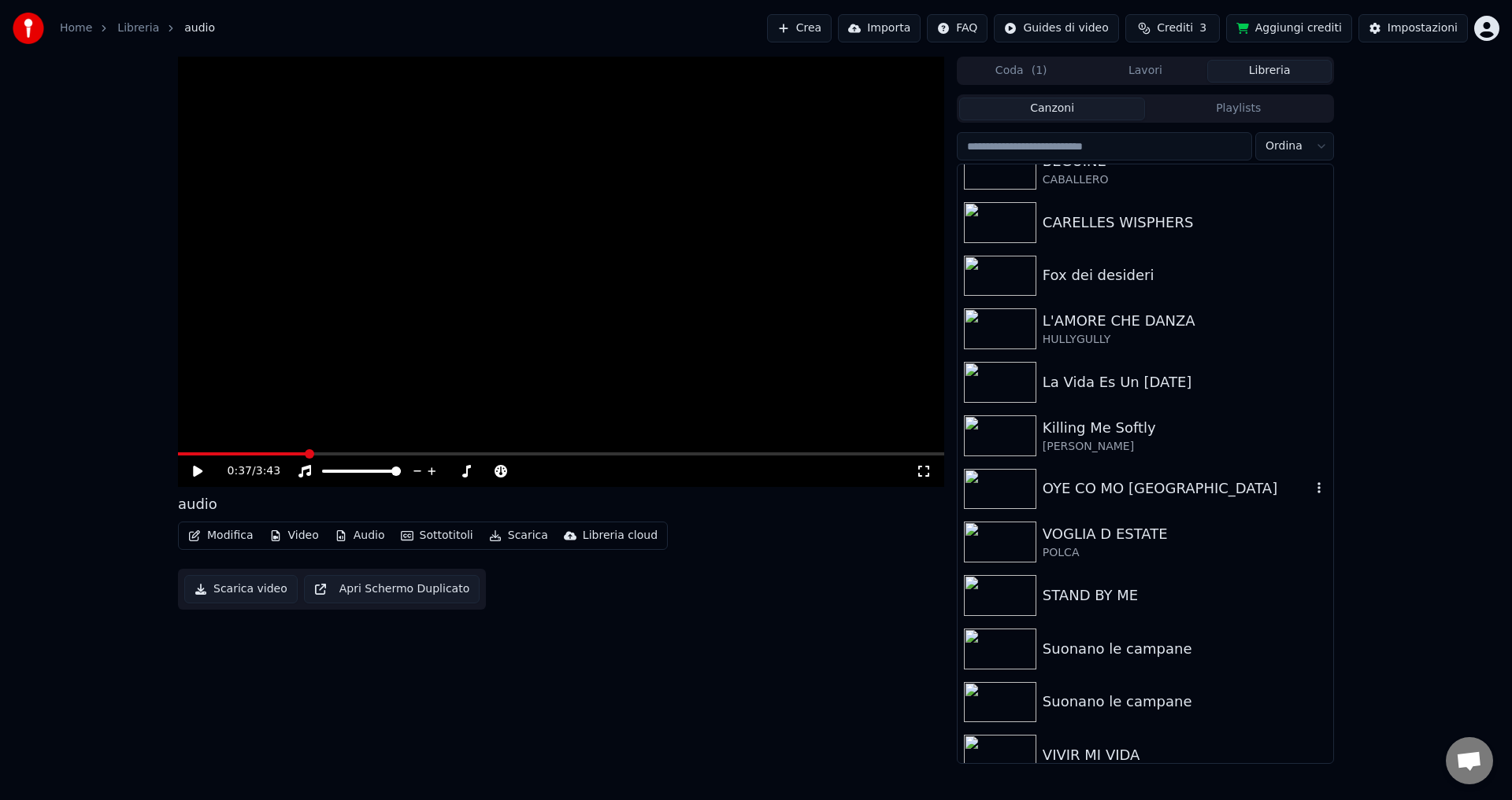
click at [1078, 481] on div "OYE CO MO VA" at bounding box center [1177, 488] width 268 height 22
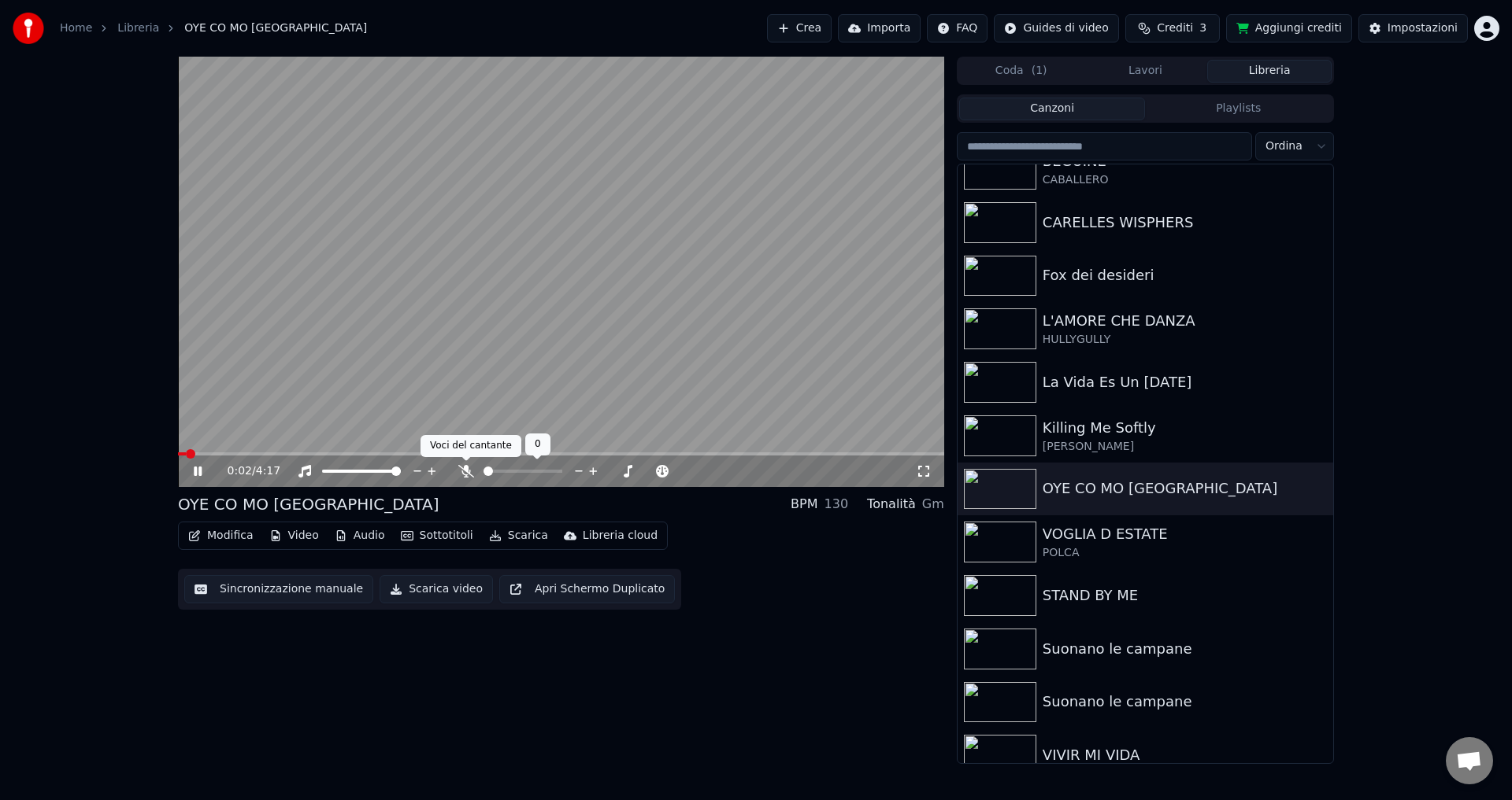
click at [461, 467] on icon at bounding box center [466, 471] width 16 height 12
click at [281, 452] on video at bounding box center [561, 272] width 766 height 431
click at [283, 455] on span at bounding box center [561, 455] width 766 height 4
click at [203, 470] on icon at bounding box center [209, 471] width 37 height 12
click at [195, 475] on icon at bounding box center [197, 471] width 8 height 10
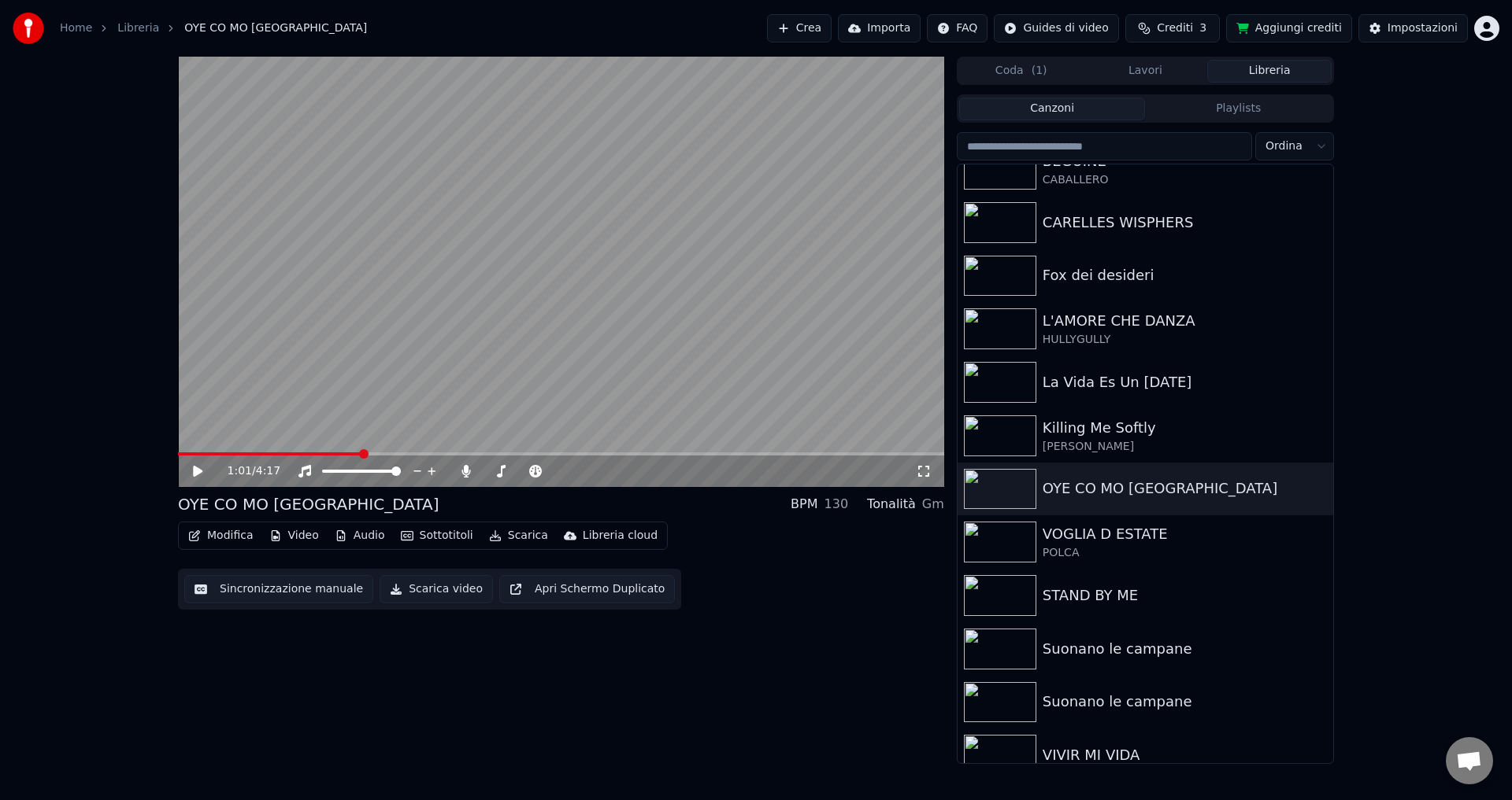
click at [407, 597] on button "Scarica video" at bounding box center [436, 590] width 114 height 28
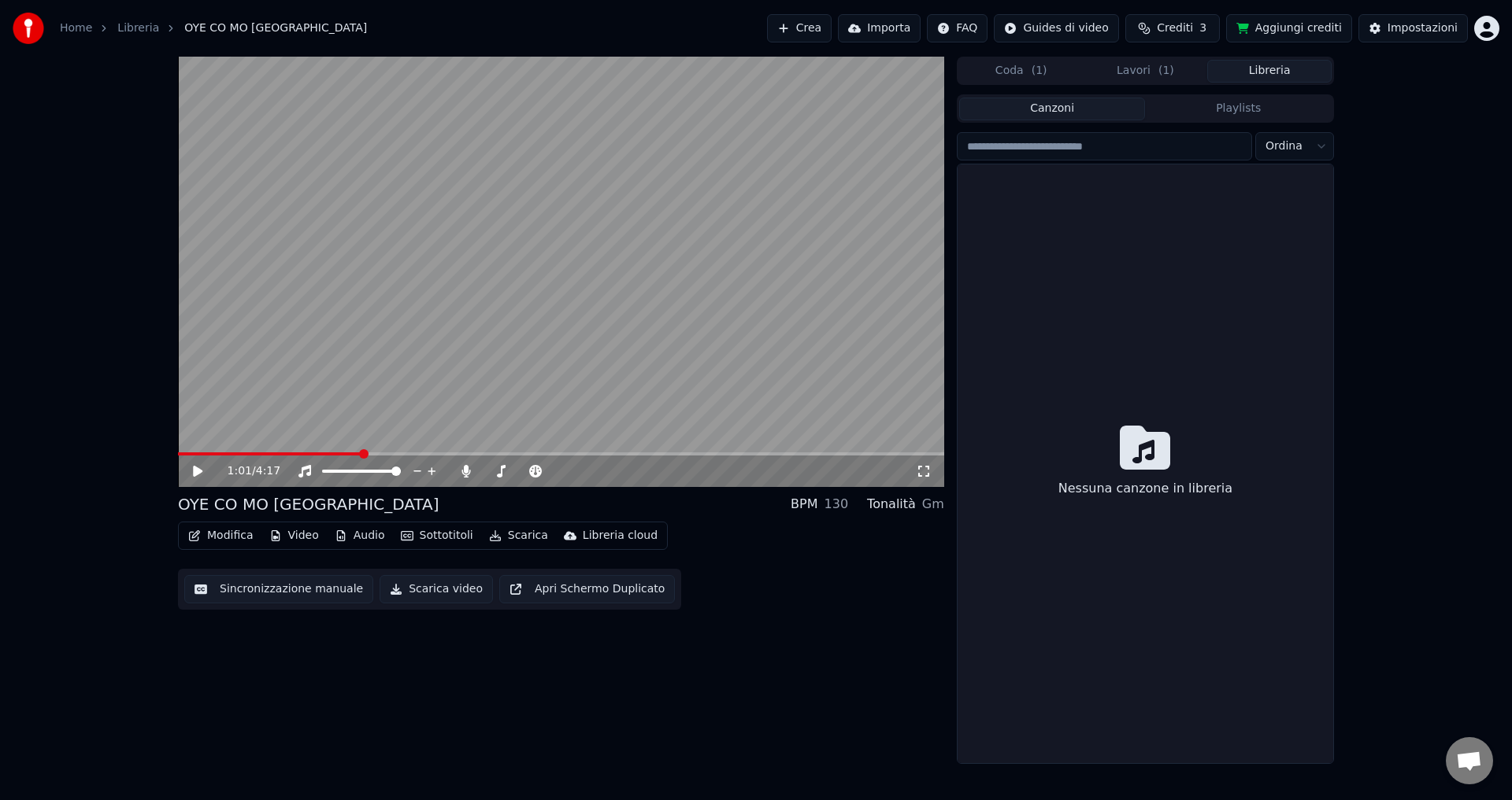
click at [1244, 70] on button "Libreria" at bounding box center [1269, 71] width 124 height 23
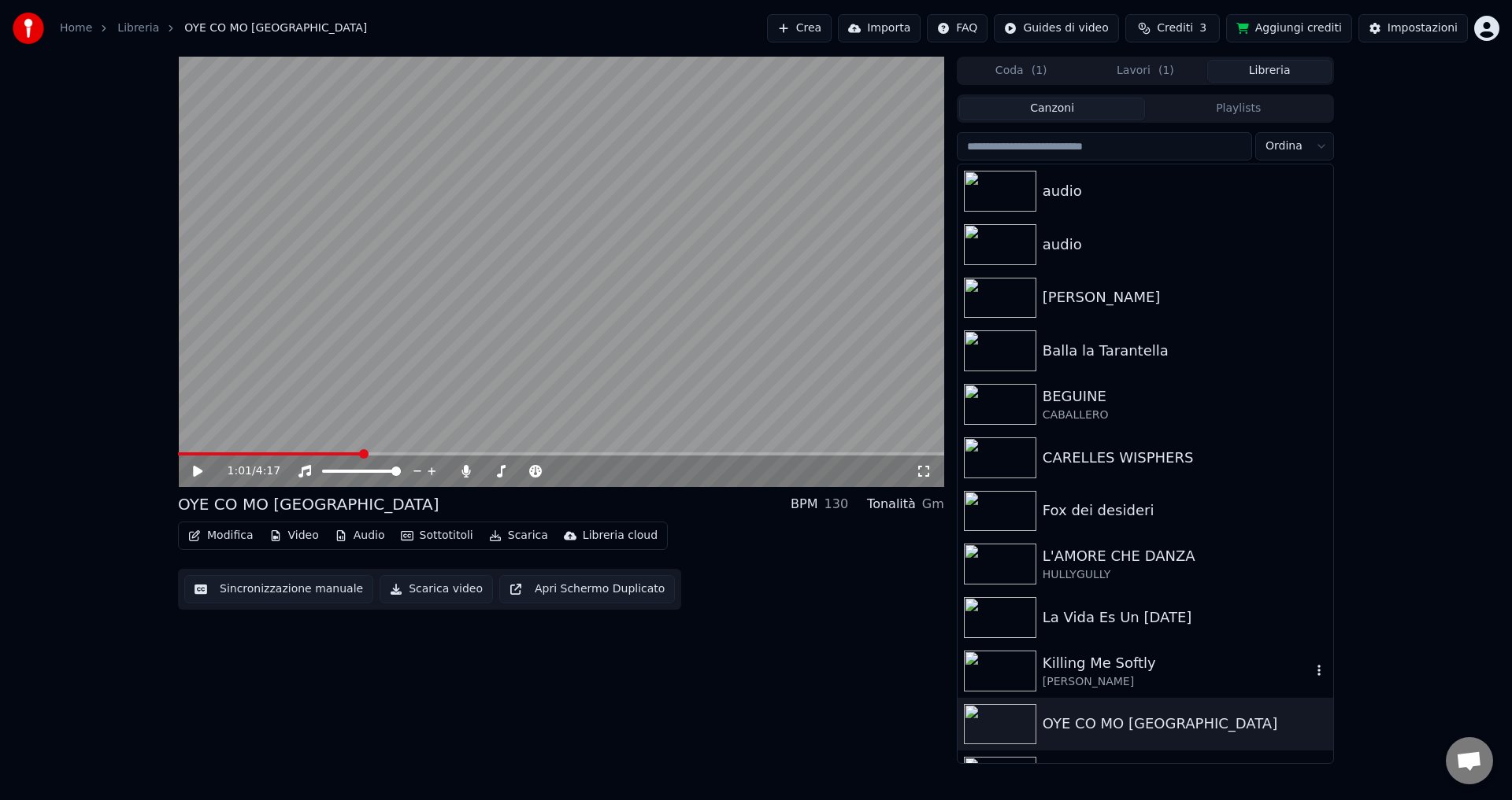
click at [1059, 658] on div "Killing Me Softly" at bounding box center [1177, 663] width 268 height 22
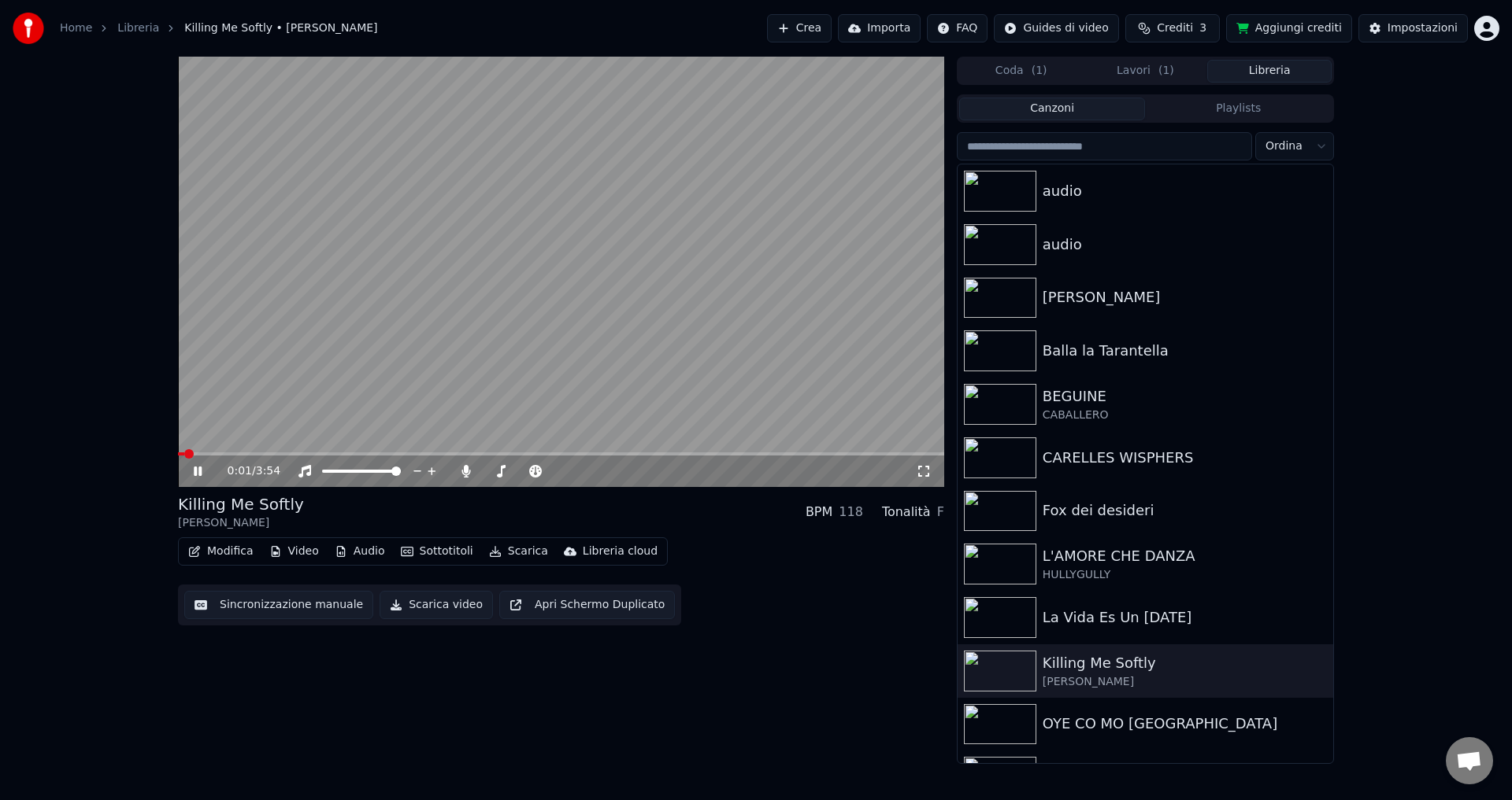
click at [249, 453] on span at bounding box center [561, 455] width 766 height 4
click at [200, 453] on span at bounding box center [232, 455] width 109 height 4
click at [187, 454] on span at bounding box center [182, 455] width 10 height 4
click at [177, 452] on div "0:04 / 3:54 Killing Me Softly Omara Portuondo BPM 118 Tonalità F Modifica Video…" at bounding box center [756, 410] width 1182 height 708
click at [182, 452] on video at bounding box center [561, 272] width 766 height 431
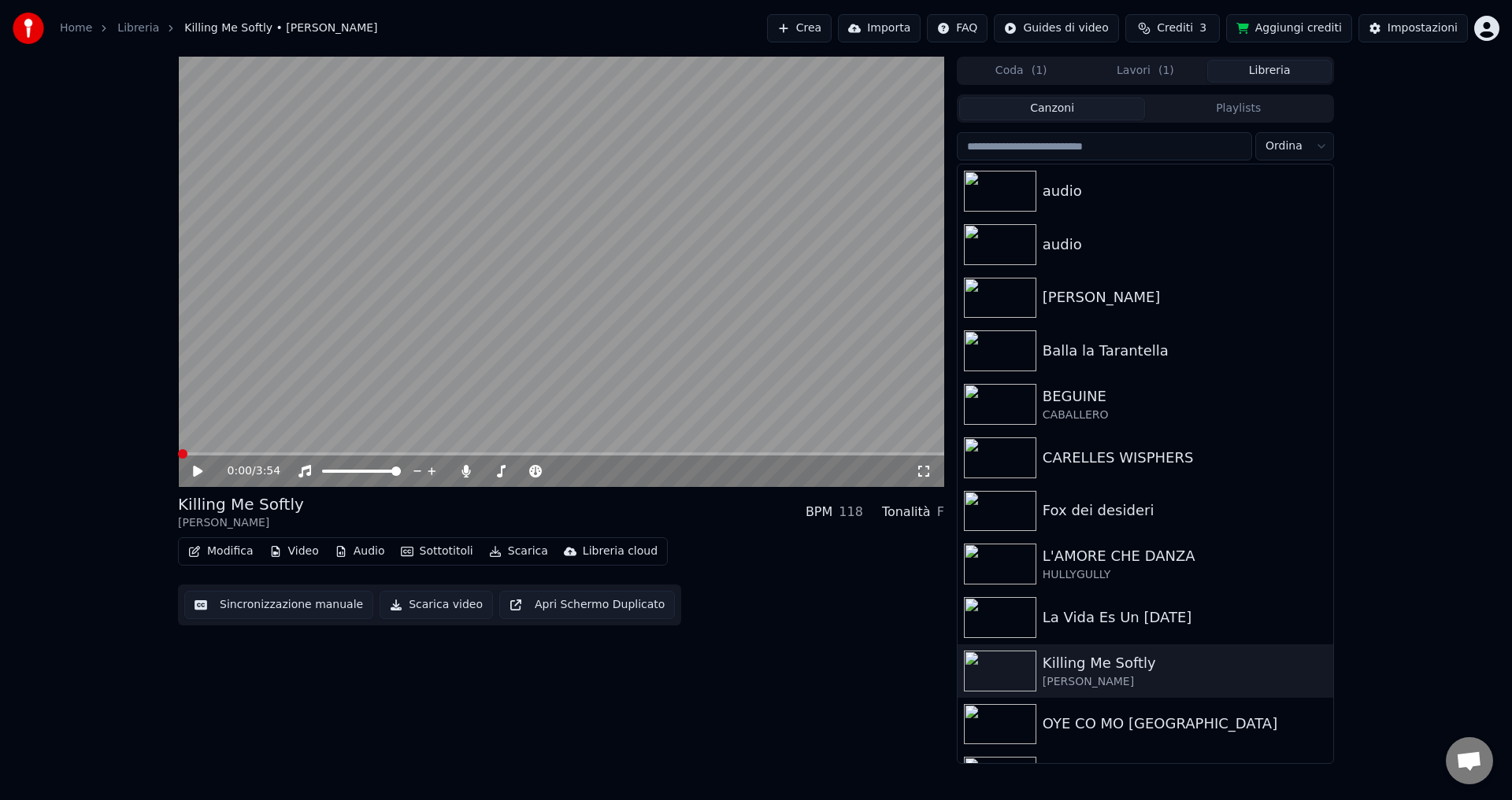
click at [178, 459] on span at bounding box center [182, 454] width 10 height 10
click at [193, 470] on icon at bounding box center [209, 471] width 37 height 12
click at [404, 606] on button "Scarica video" at bounding box center [436, 606] width 114 height 28
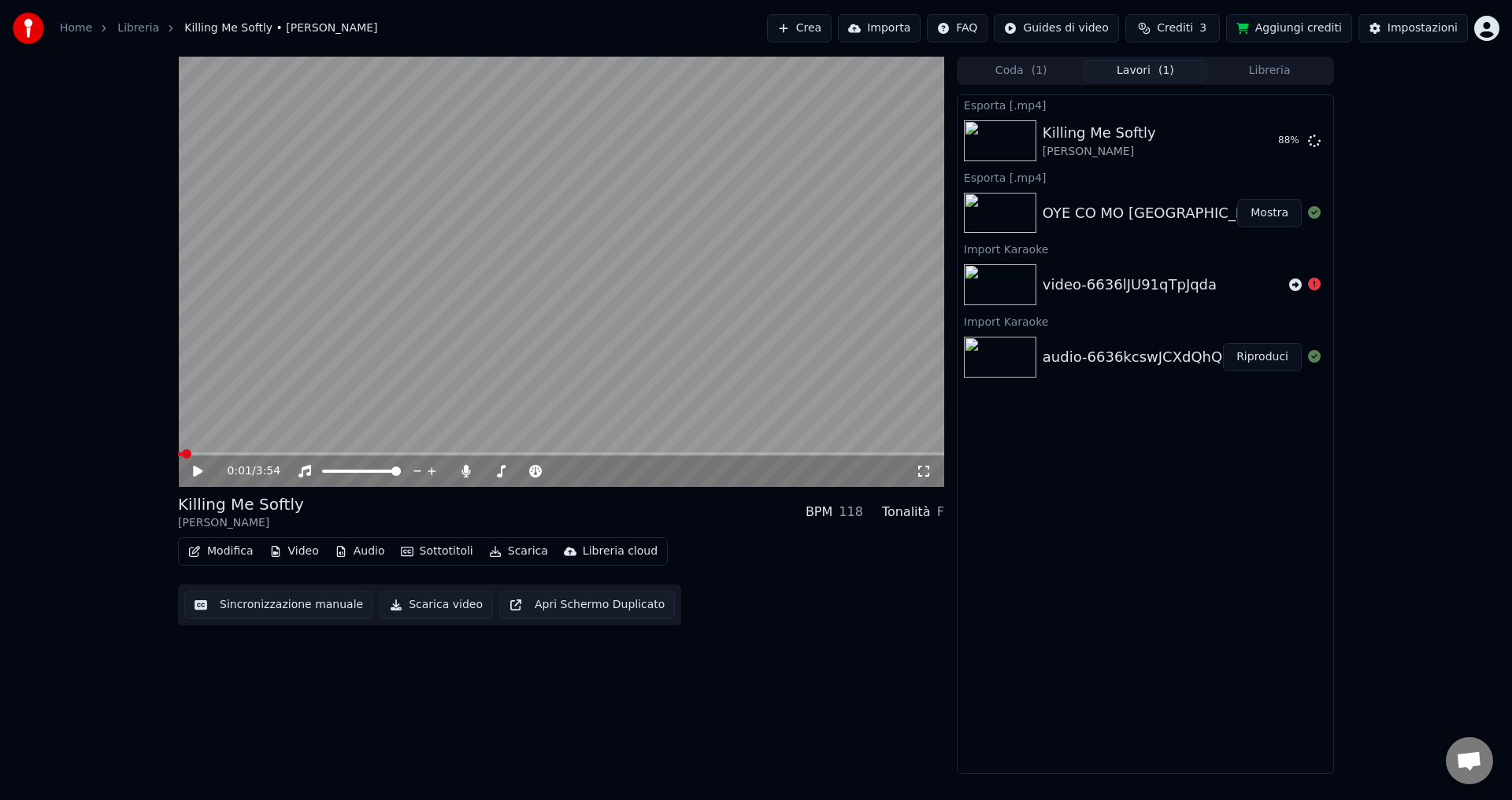
click at [1255, 70] on button "Libreria" at bounding box center [1269, 71] width 124 height 23
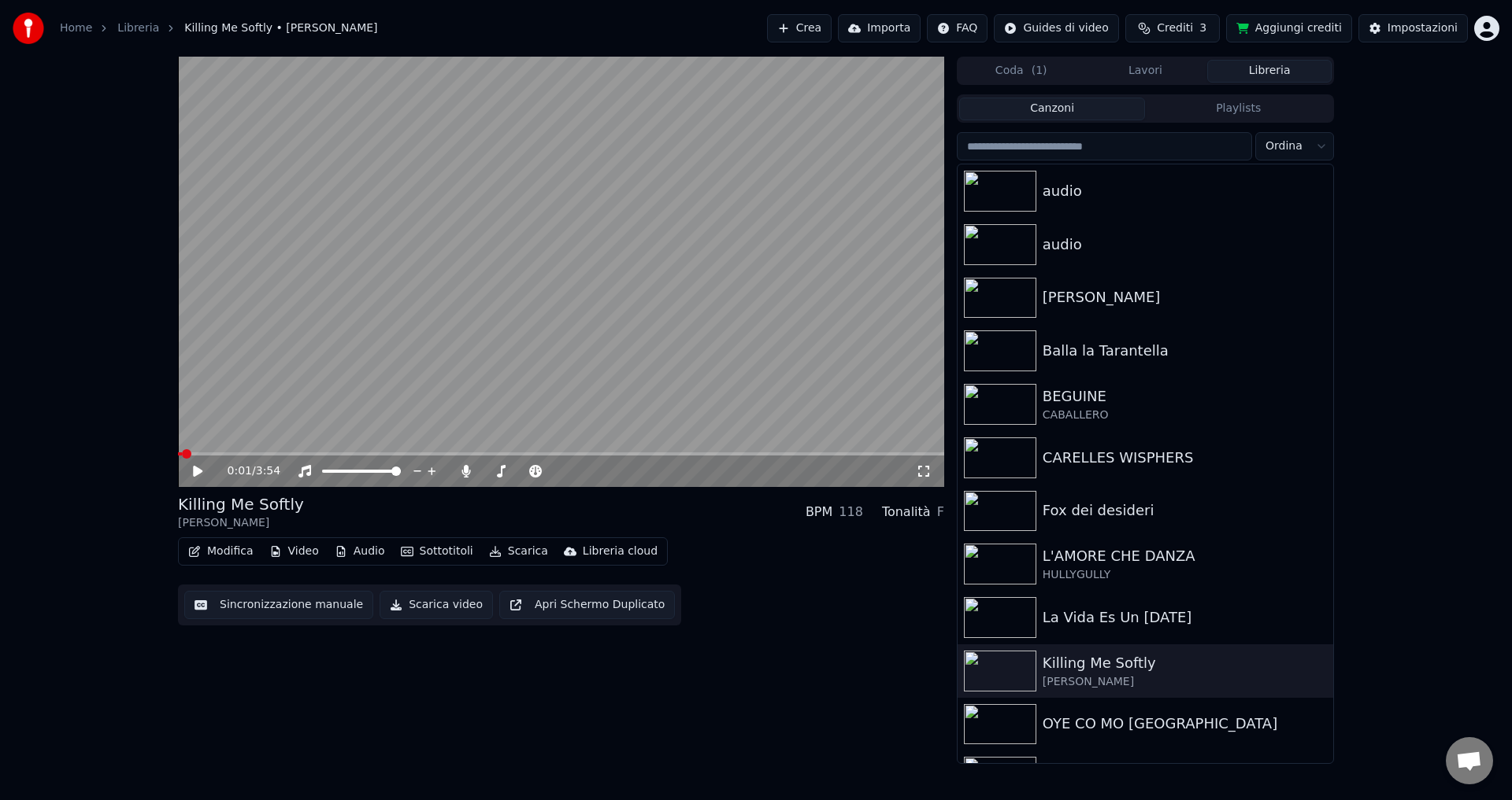
click at [889, 27] on button "Importa" at bounding box center [879, 28] width 83 height 28
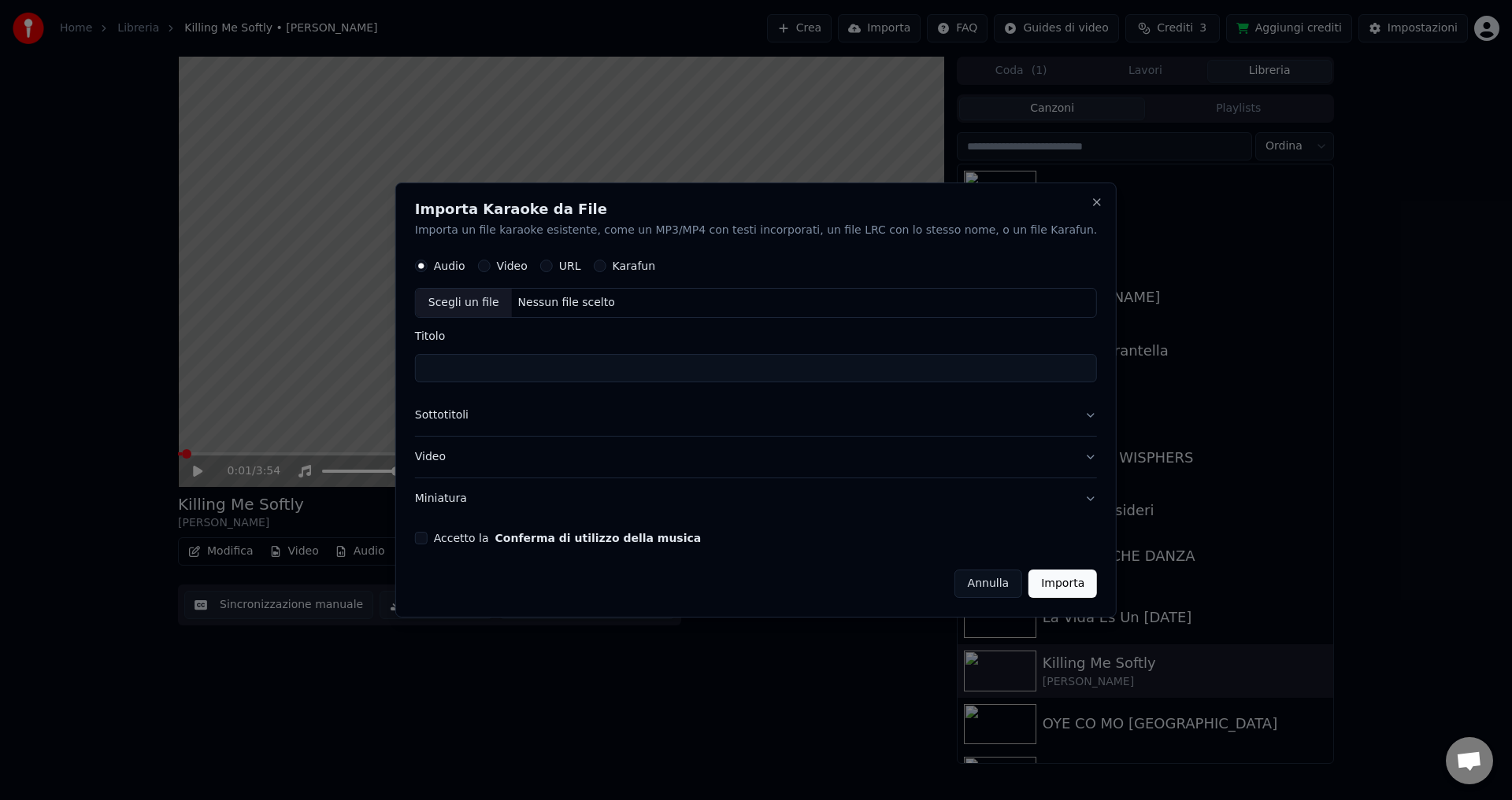
click at [490, 265] on button "Video" at bounding box center [484, 266] width 12 height 12
click at [590, 300] on div "Nessun file scelto" at bounding box center [566, 304] width 109 height 16
click at [548, 301] on div "Nessun file scelto" at bounding box center [566, 304] width 109 height 16
type input "**********"
click at [474, 456] on button "Video" at bounding box center [756, 457] width 682 height 41
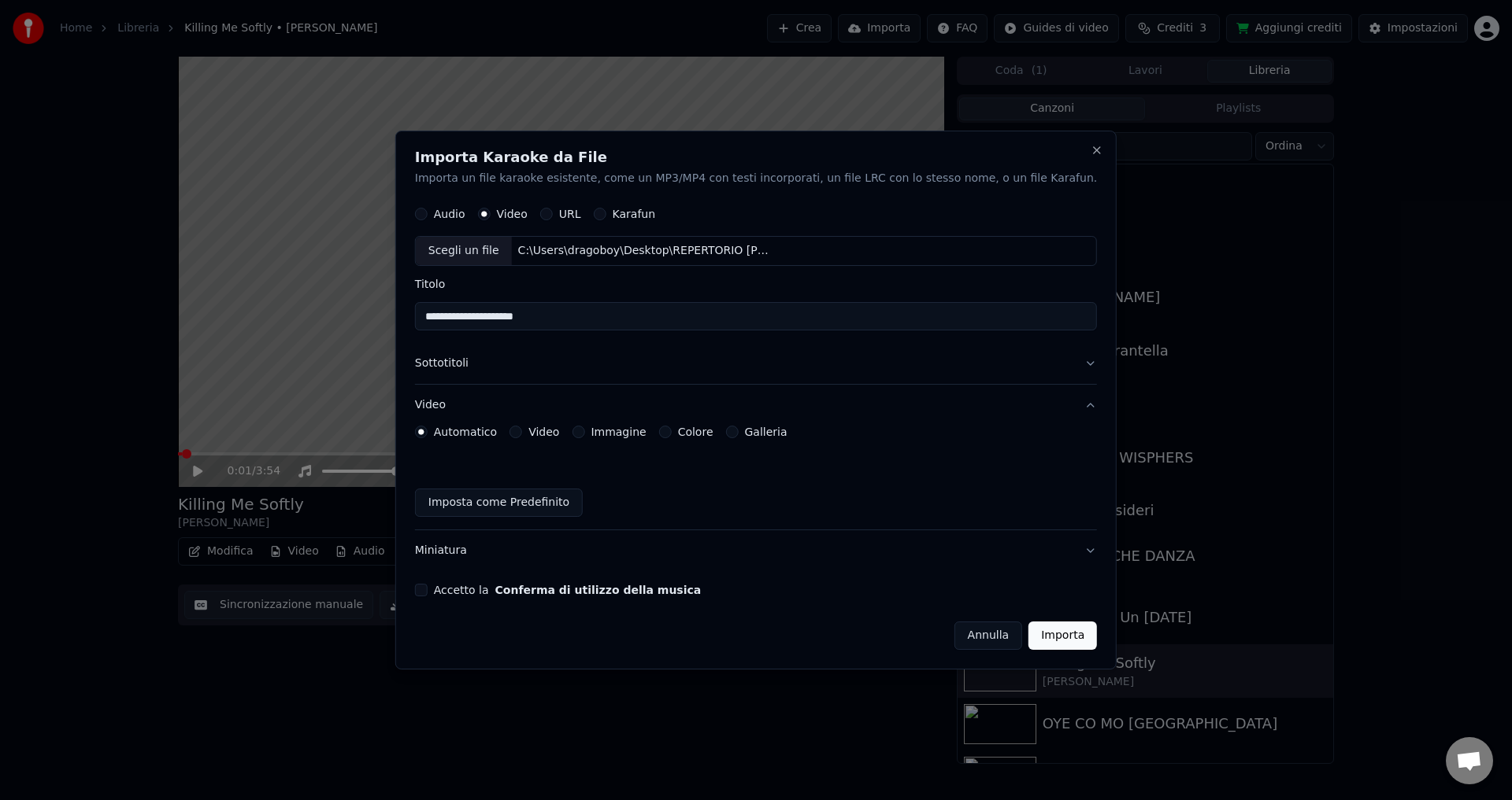
click at [672, 432] on button "Colore" at bounding box center [665, 432] width 12 height 12
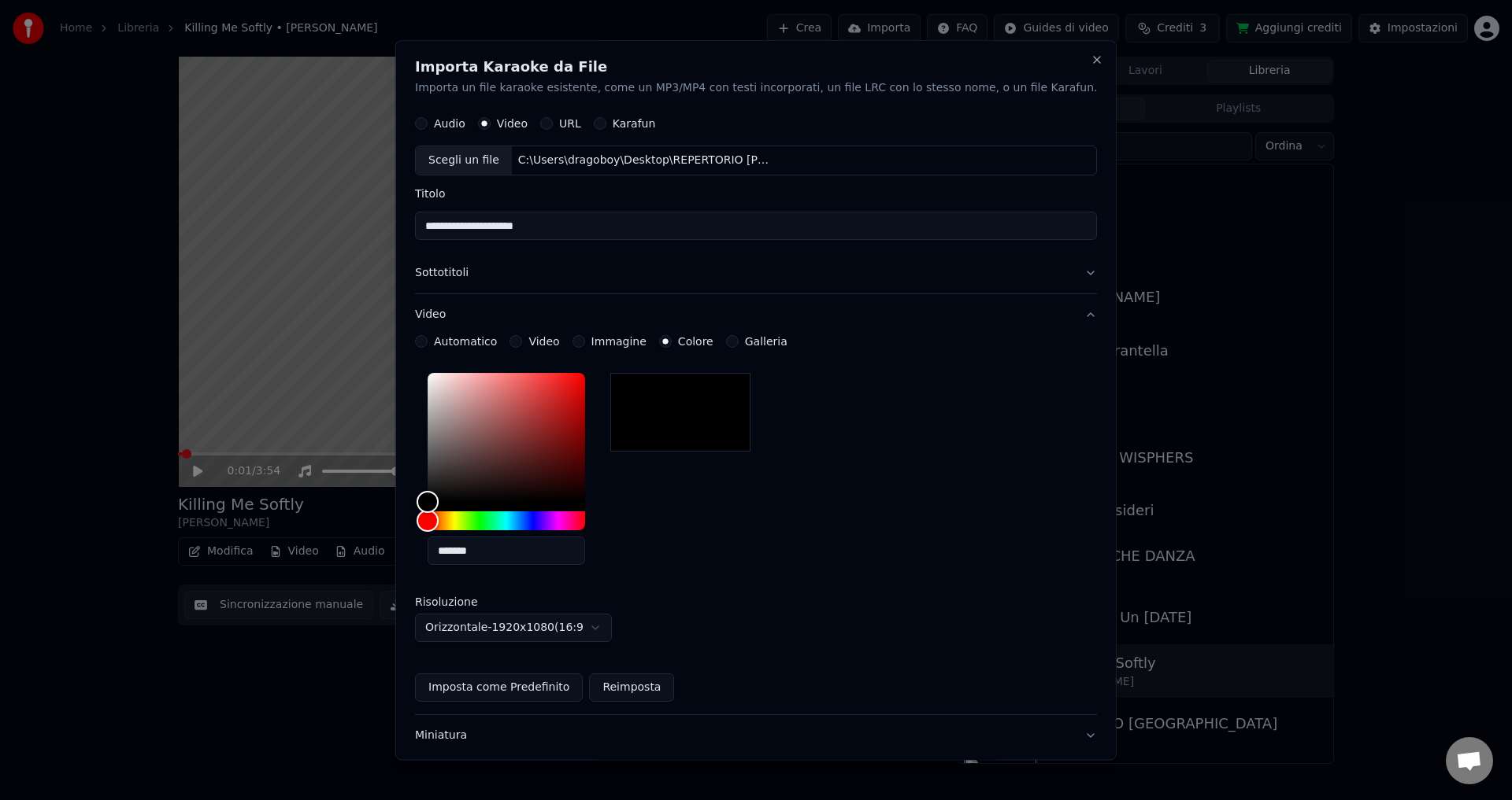
scroll to position [94, 0]
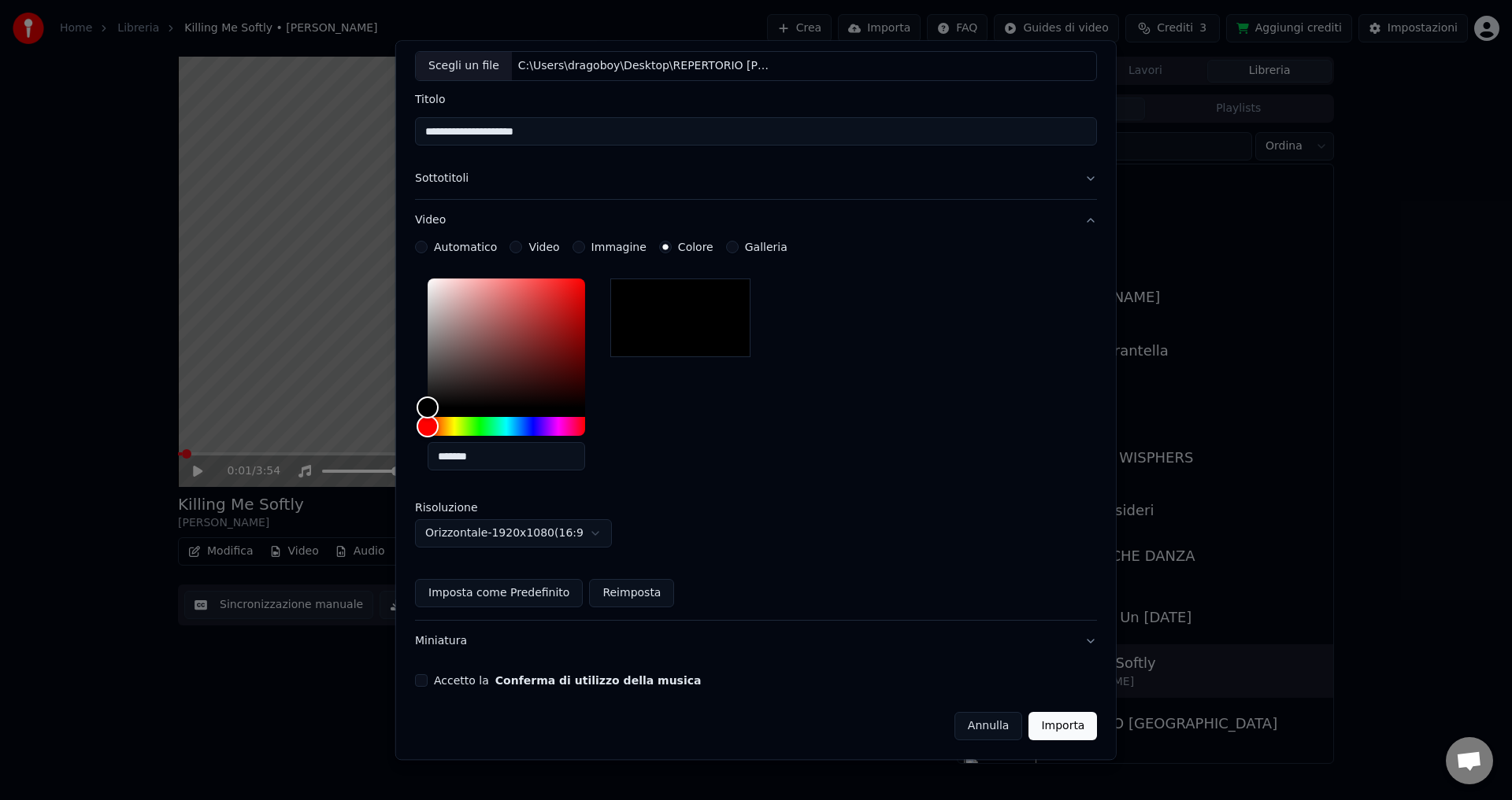
click at [1029, 728] on button "Importa" at bounding box center [1062, 727] width 68 height 28
click at [427, 677] on button "Accetto la Conferma di utilizzo della musica" at bounding box center [421, 681] width 12 height 12
click at [1029, 734] on button "Importa" at bounding box center [1062, 727] width 68 height 28
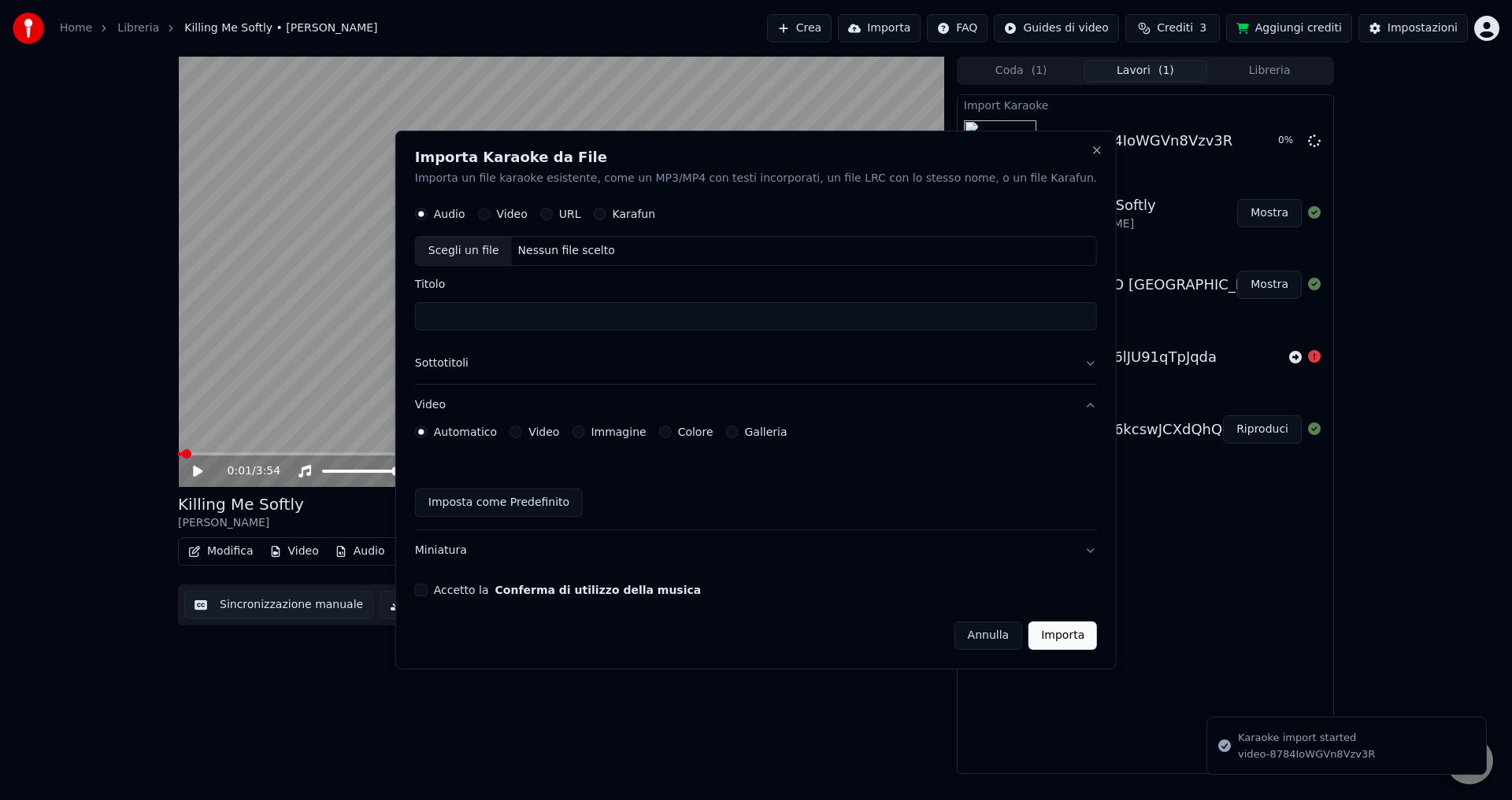
scroll to position [0, 0]
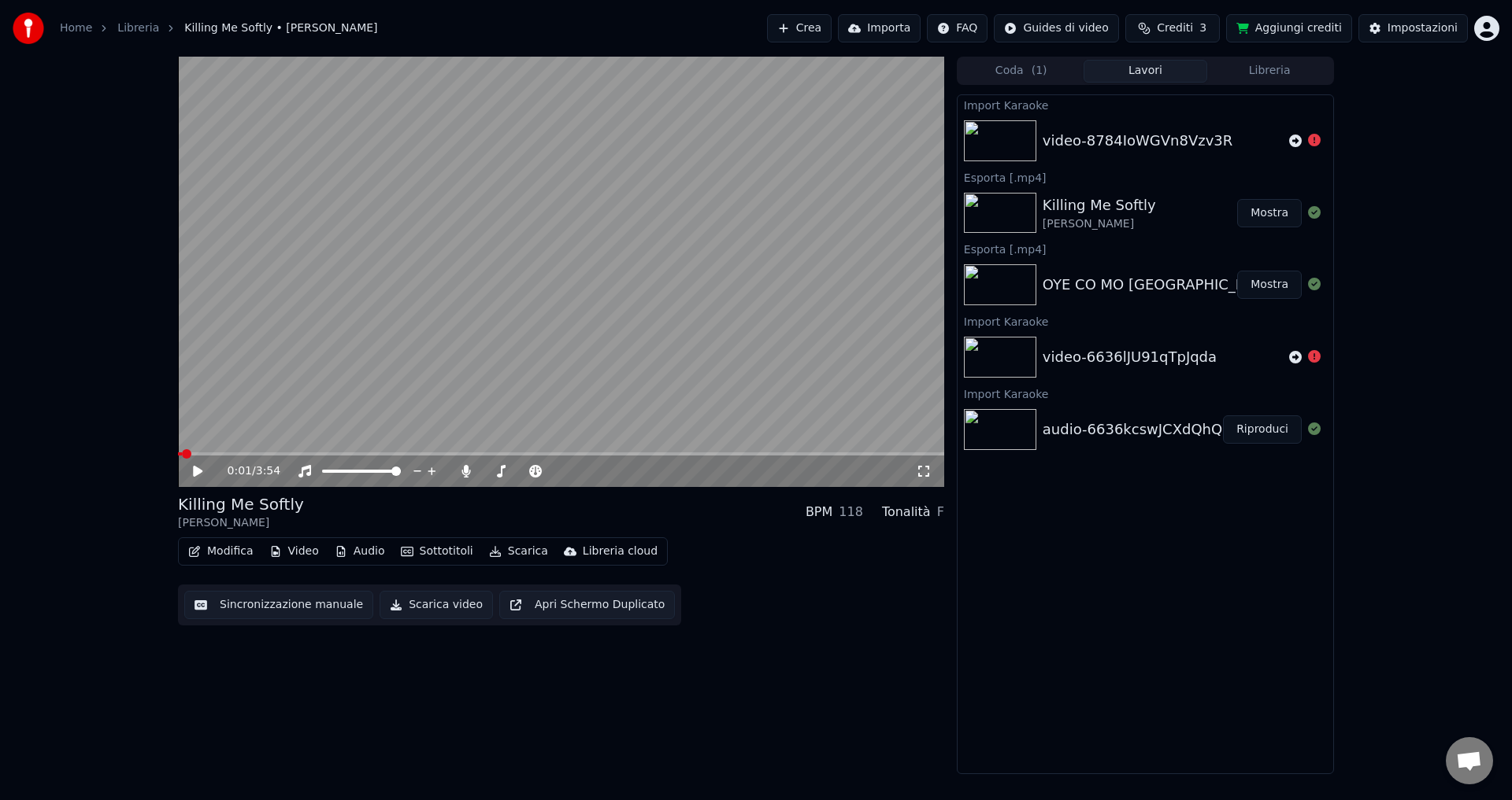
click at [1205, 149] on div "video-8784IoWGVn8Vzv3R" at bounding box center [1138, 140] width 190 height 22
click at [1051, 73] on button "Coda ( 1 )" at bounding box center [1022, 71] width 124 height 23
click at [1119, 74] on button "Lavori" at bounding box center [1146, 71] width 124 height 23
click at [1258, 221] on button "Mostra" at bounding box center [1269, 213] width 65 height 28
click at [1237, 73] on button "Libreria" at bounding box center [1269, 71] width 124 height 23
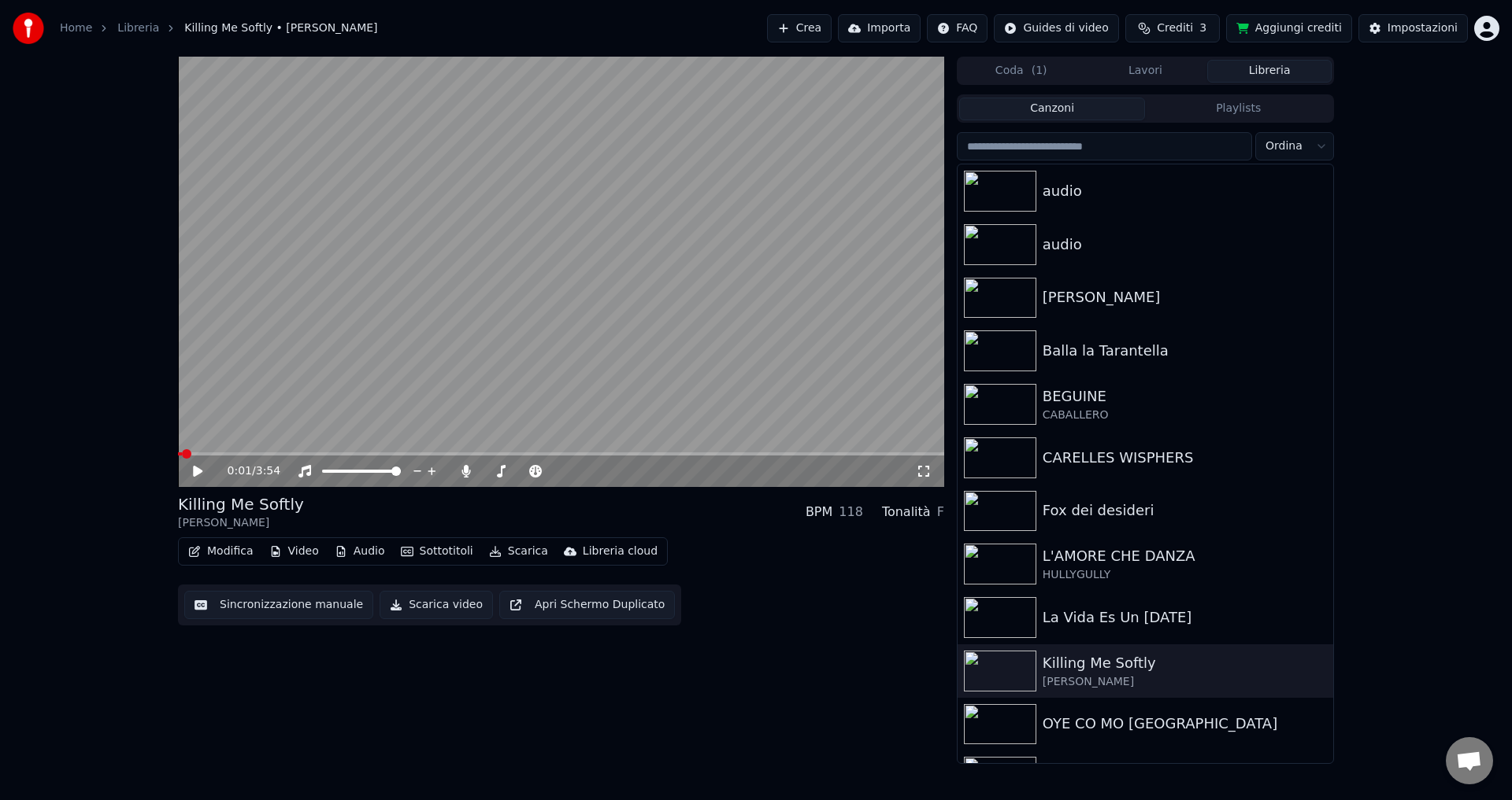
click at [900, 25] on button "Importa" at bounding box center [879, 28] width 83 height 28
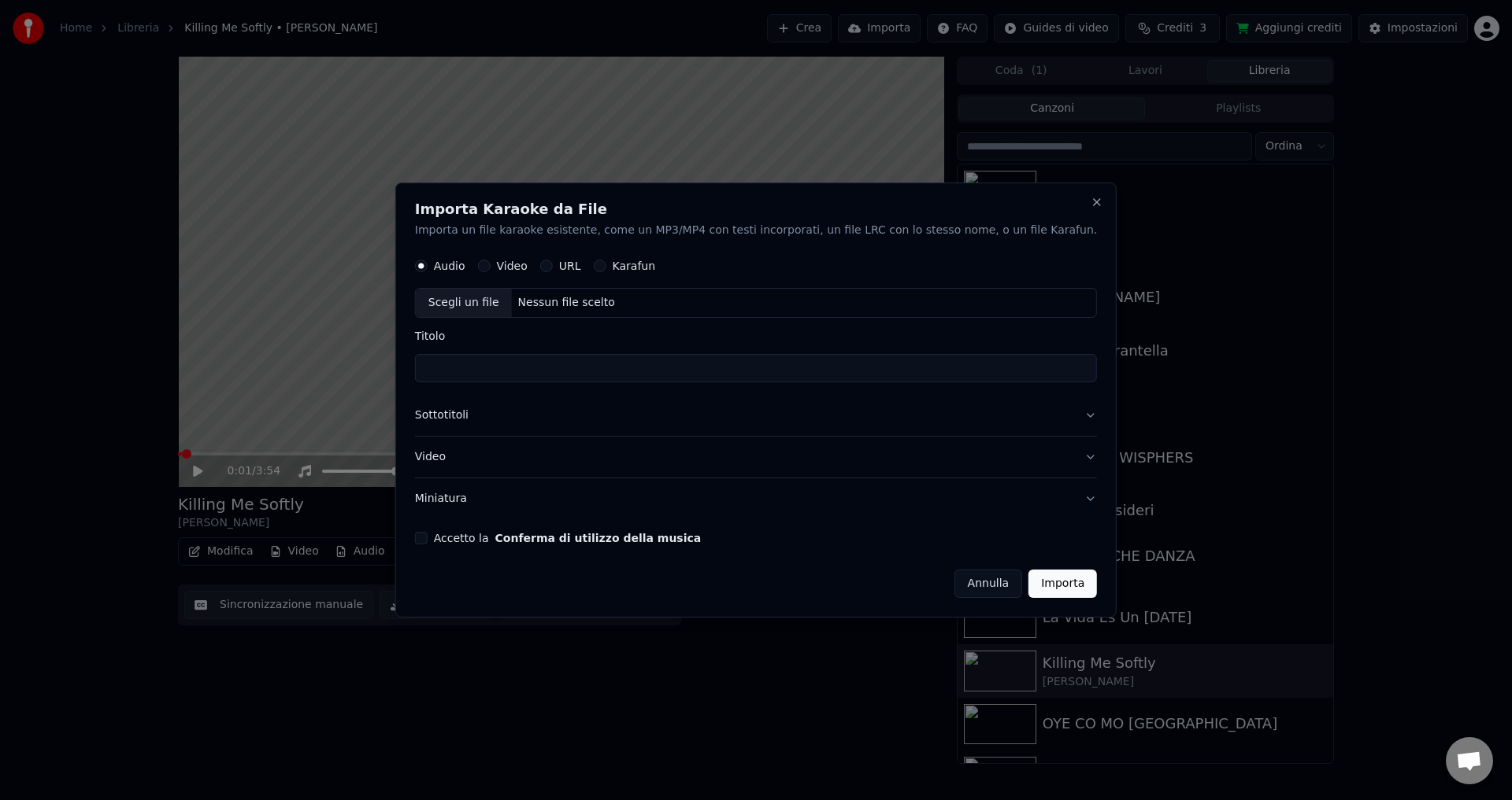
click at [490, 265] on button "Video" at bounding box center [484, 266] width 12 height 12
click at [569, 302] on div "Nessun file scelto" at bounding box center [566, 304] width 109 height 16
type input "**********"
click at [474, 456] on button "Video" at bounding box center [756, 457] width 682 height 41
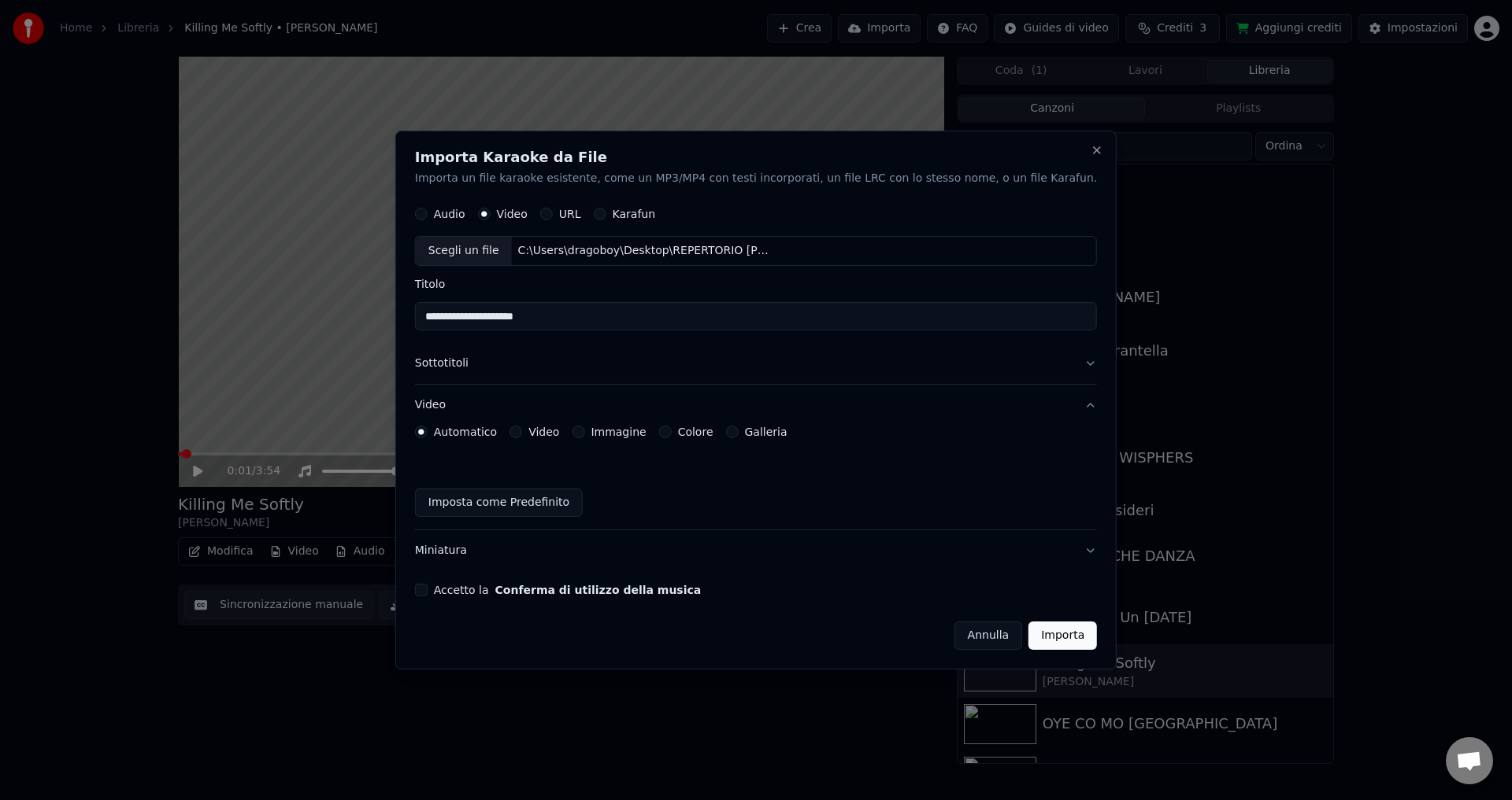
click at [427, 590] on button "Accetto la Conferma di utilizzo della musica" at bounding box center [421, 590] width 12 height 12
click at [1029, 640] on button "Importa" at bounding box center [1062, 636] width 68 height 28
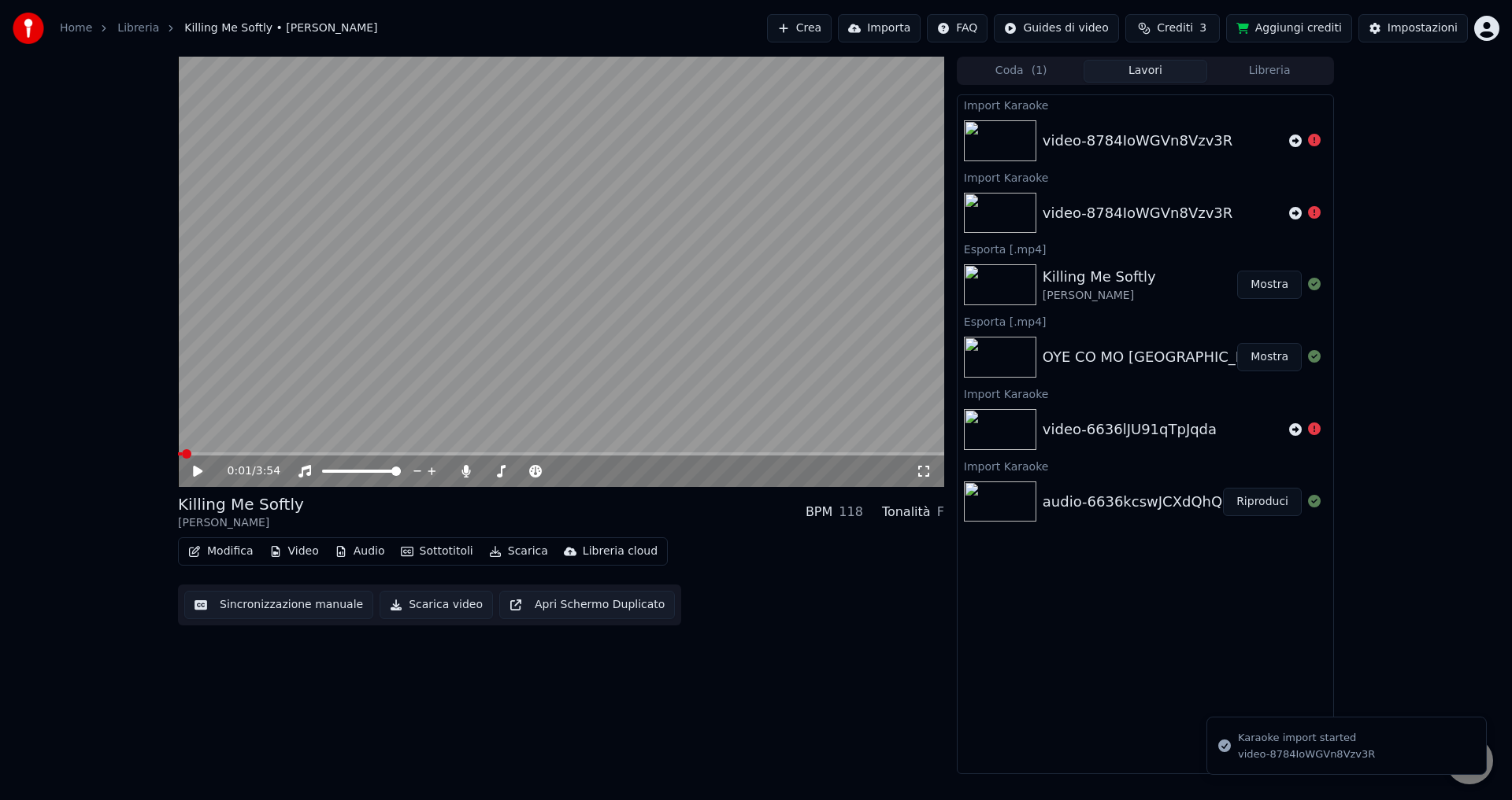
click at [1046, 150] on div "video-8784IoWGVn8Vzv3R" at bounding box center [1138, 140] width 190 height 22
click at [1490, 28] on html "Home Libreria Killing Me Softly • Omara Portuondo Crea Importa FAQ Guides di vi…" at bounding box center [756, 400] width 1512 height 800
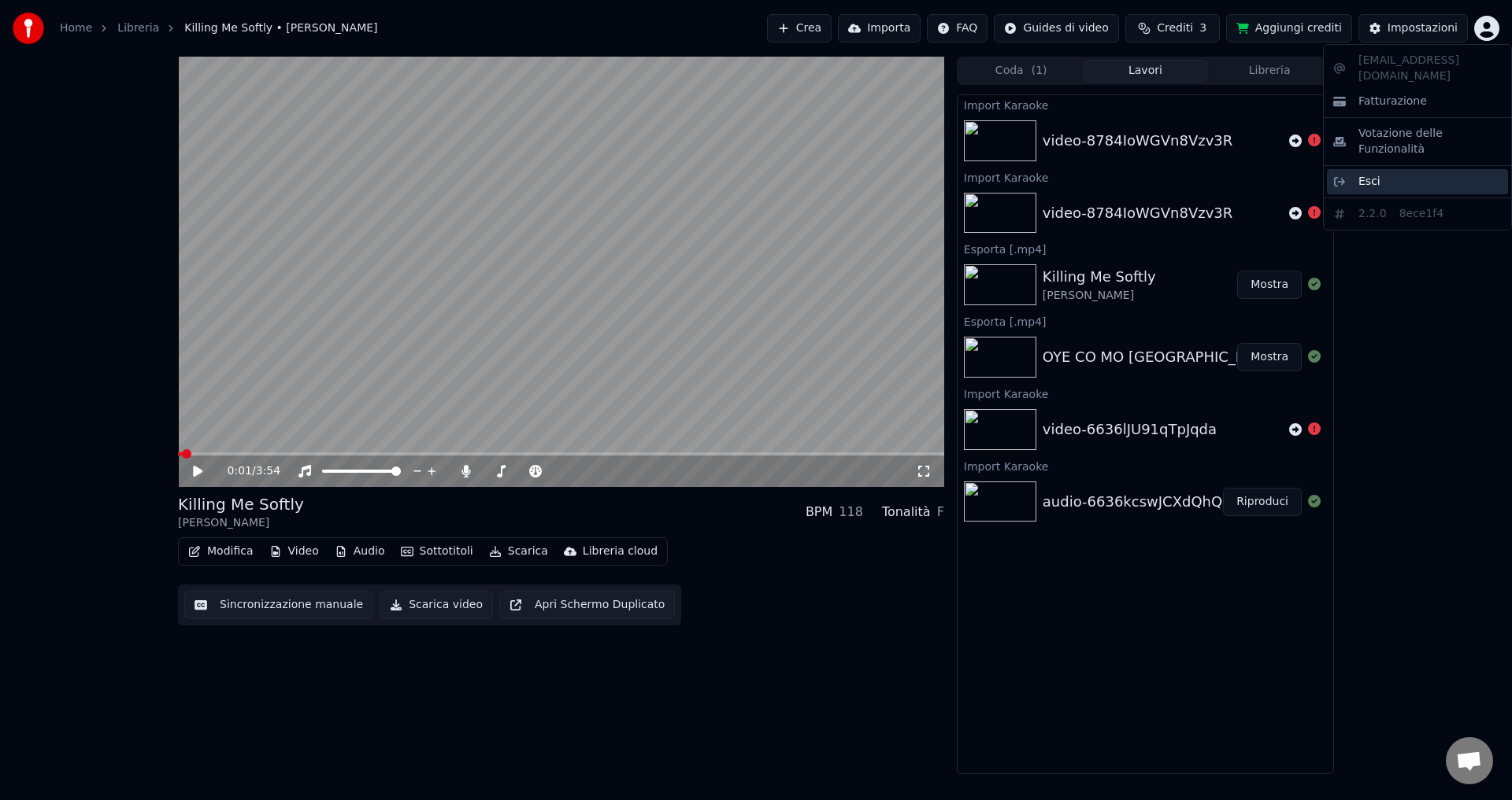
click at [1364, 174] on span "Esci" at bounding box center [1369, 182] width 22 height 16
